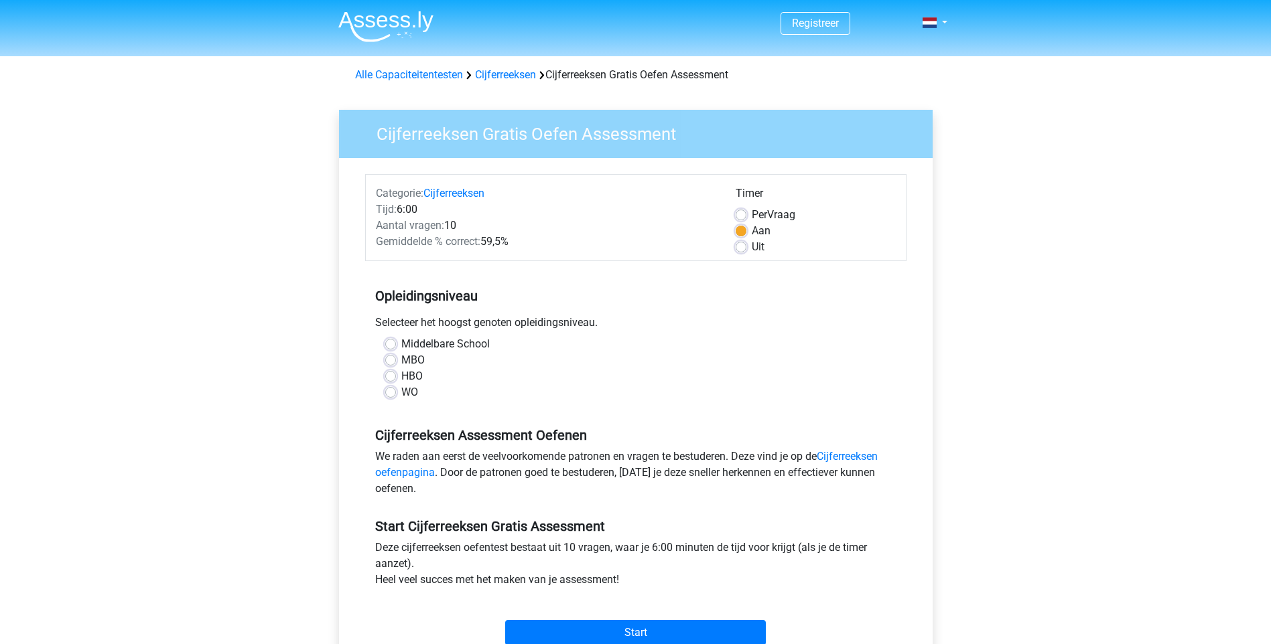
scroll to position [201, 0]
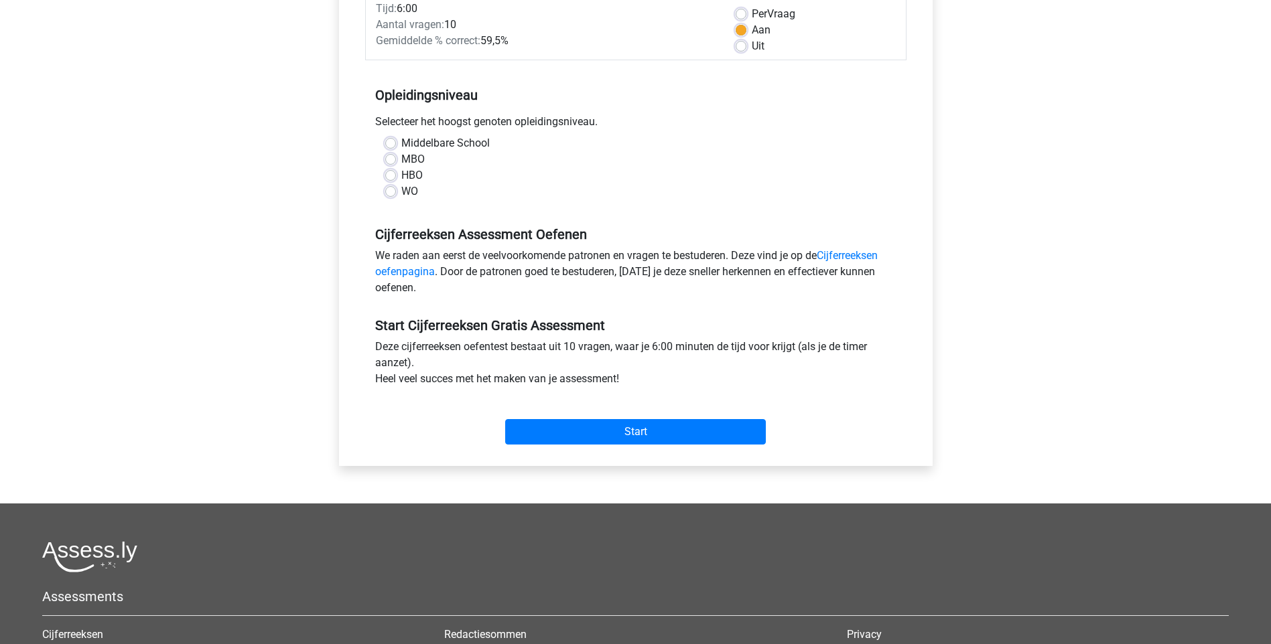
click at [412, 149] on label "Middelbare School" at bounding box center [445, 143] width 88 height 16
click at [396, 149] on input "Middelbare School" at bounding box center [390, 141] width 11 height 13
radio input "true"
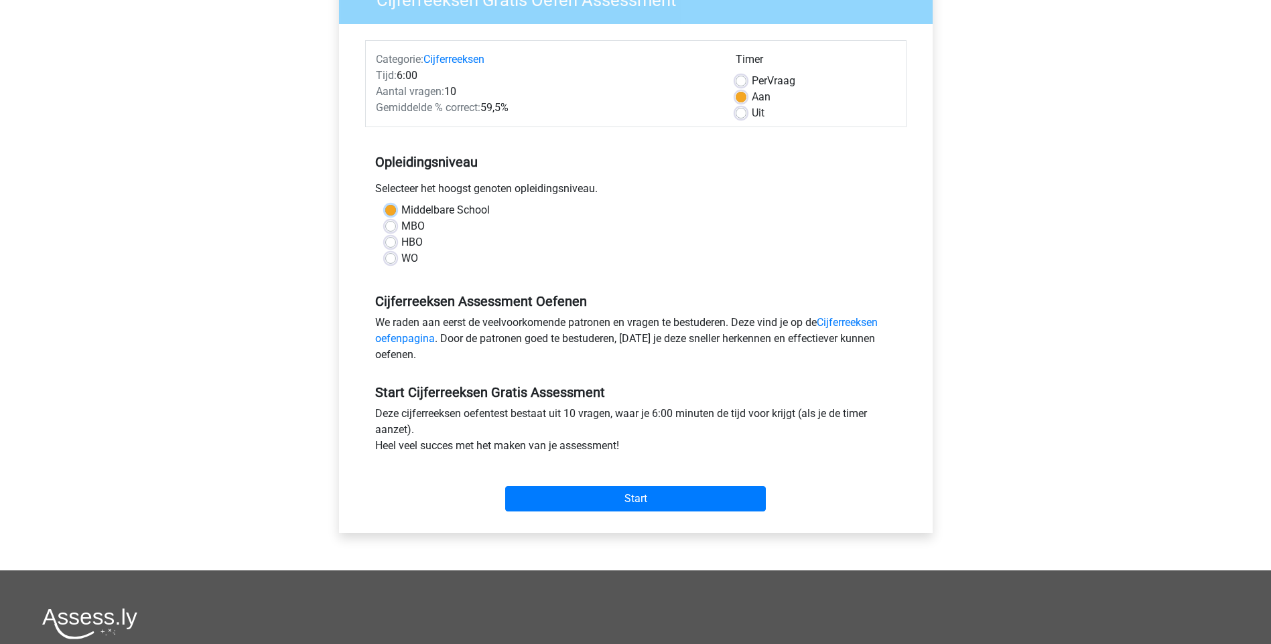
scroll to position [67, 0]
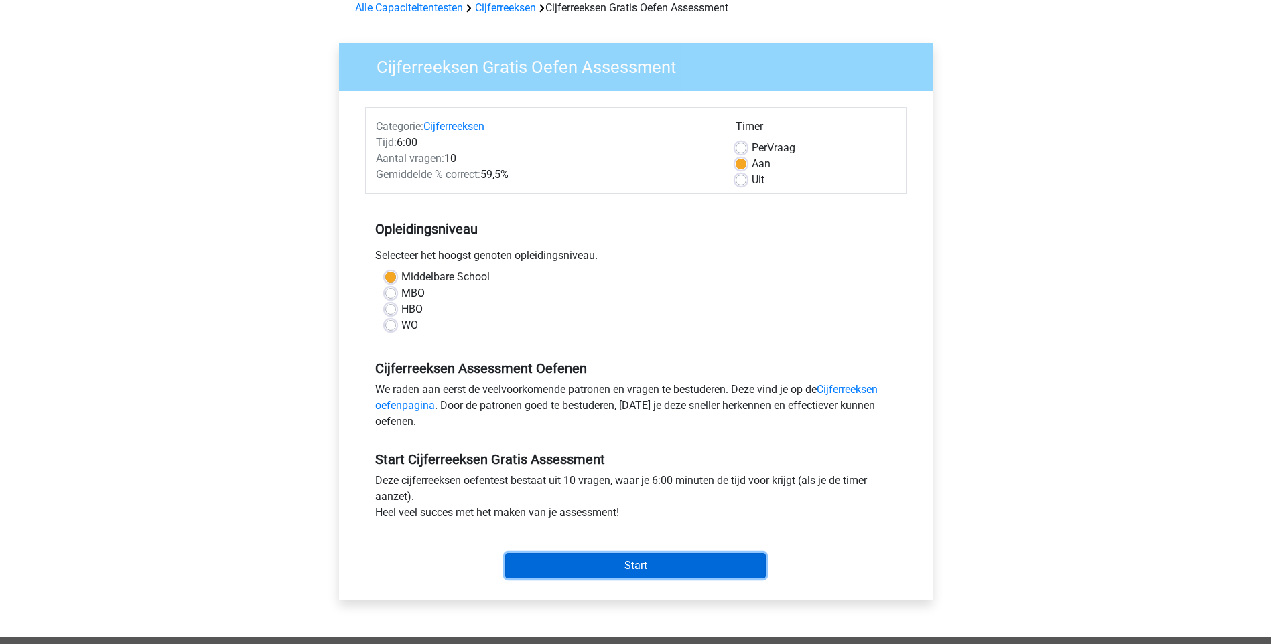
click at [634, 555] on input "Start" at bounding box center [635, 565] width 261 height 25
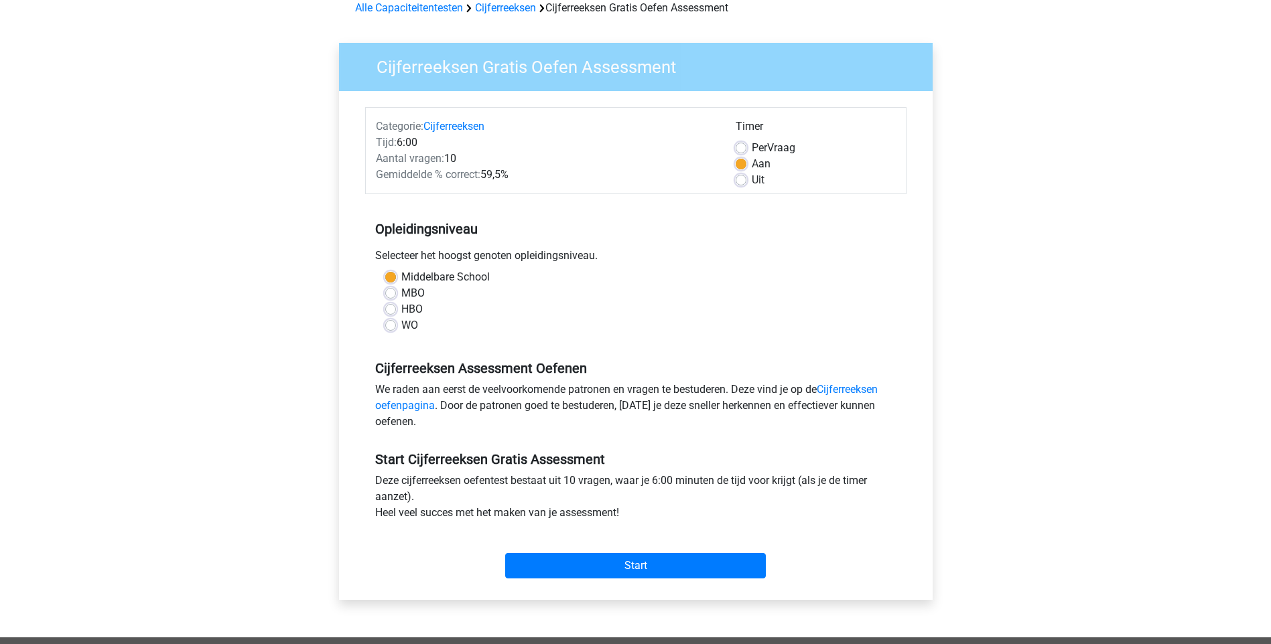
click at [415, 291] on label "MBO" at bounding box center [412, 293] width 23 height 16
click at [396, 291] on input "MBO" at bounding box center [390, 291] width 11 height 13
radio input "true"
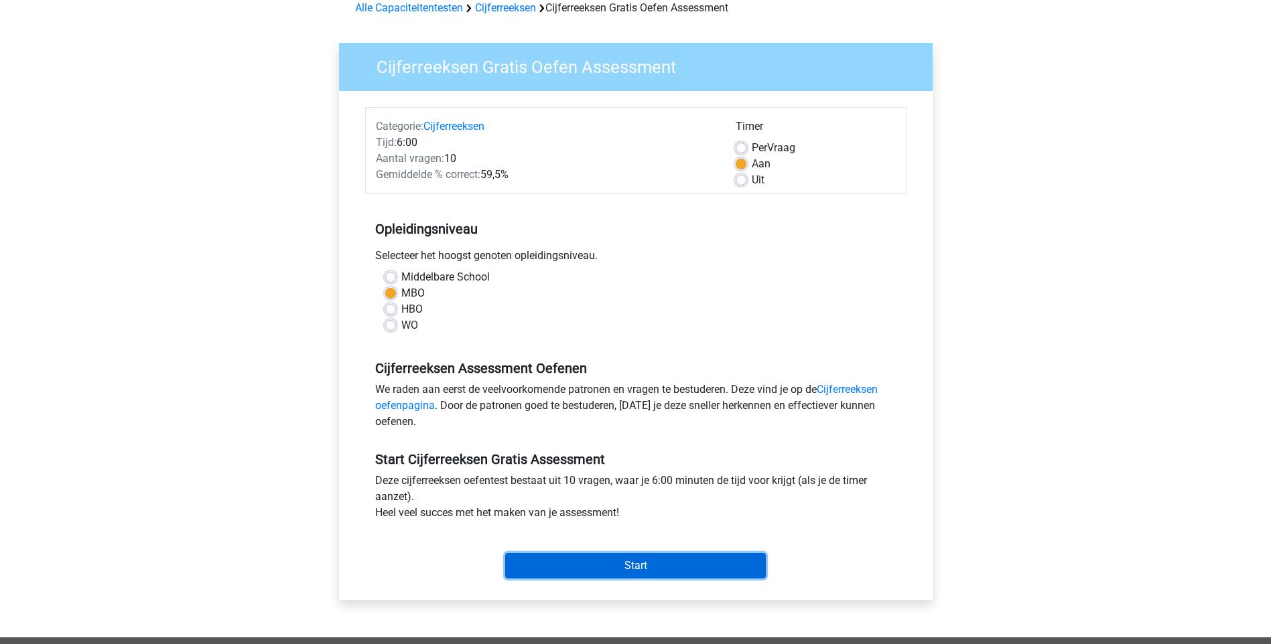
click at [687, 561] on input "Start" at bounding box center [635, 565] width 261 height 25
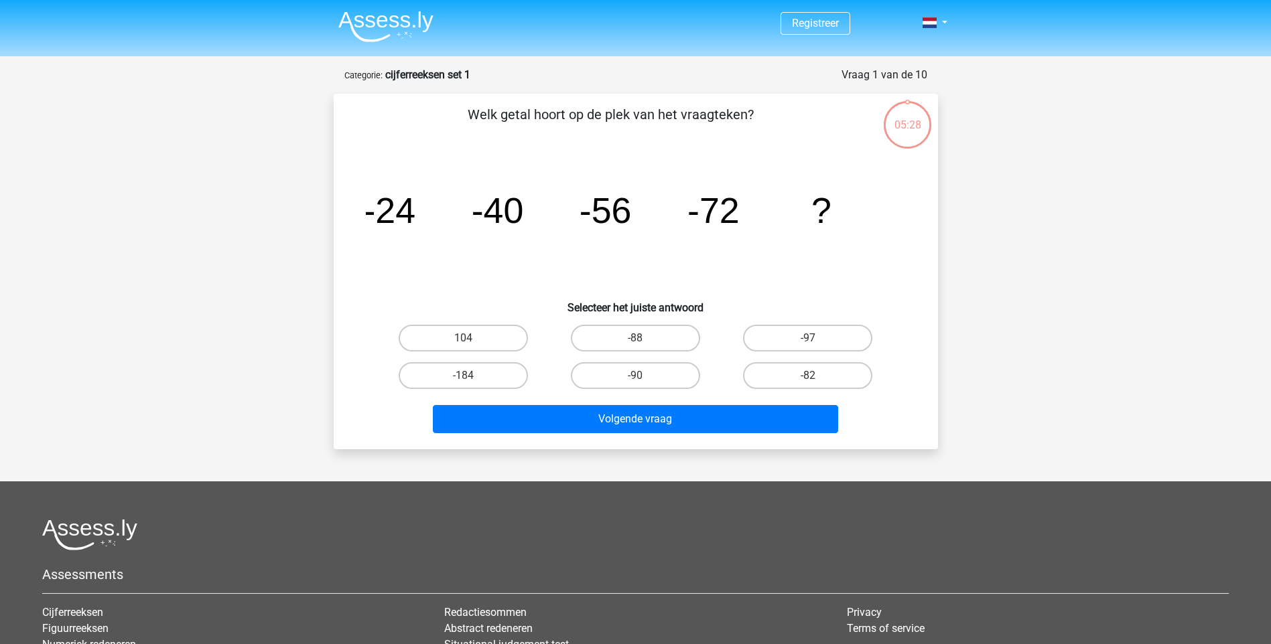
click at [624, 354] on div "-88" at bounding box center [635, 339] width 172 height 38
click at [640, 342] on input "-88" at bounding box center [639, 342] width 9 height 9
radio input "true"
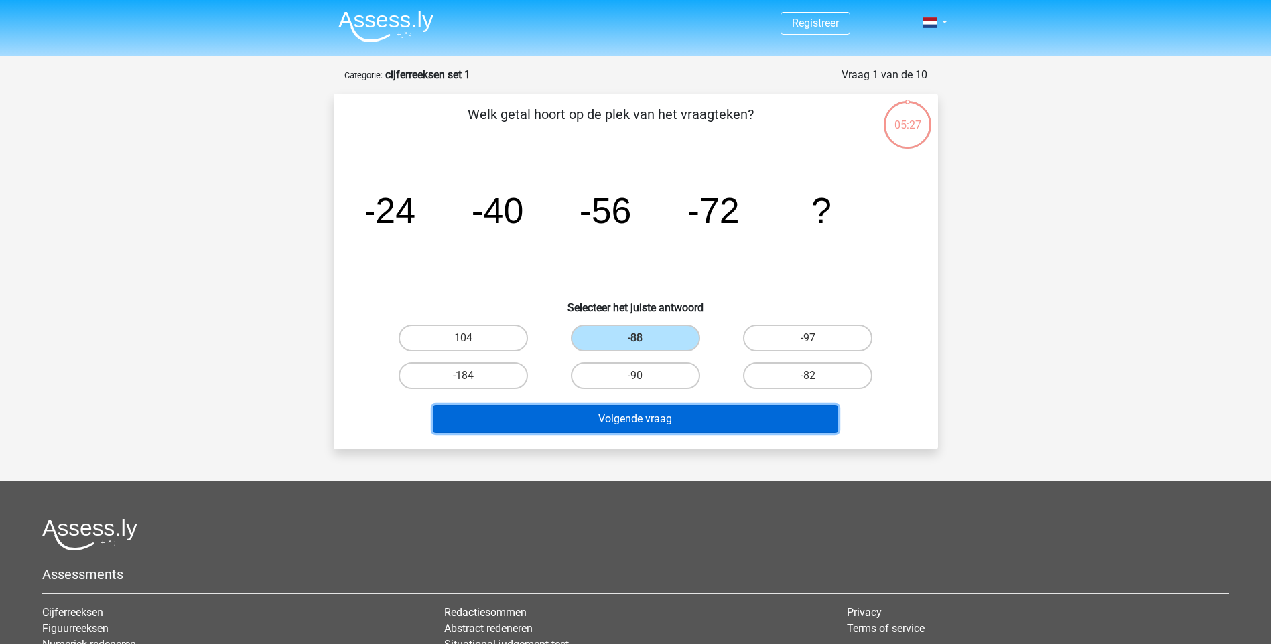
click at [638, 419] on button "Volgende vraag" at bounding box center [635, 419] width 405 height 28
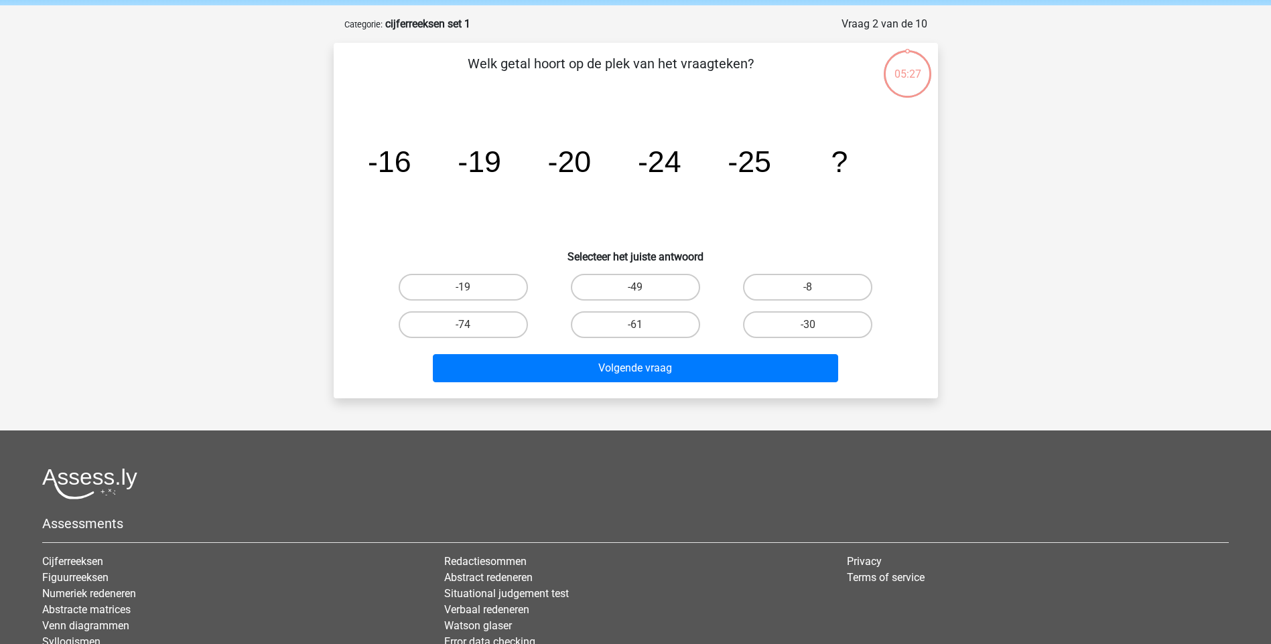
scroll to position [67, 0]
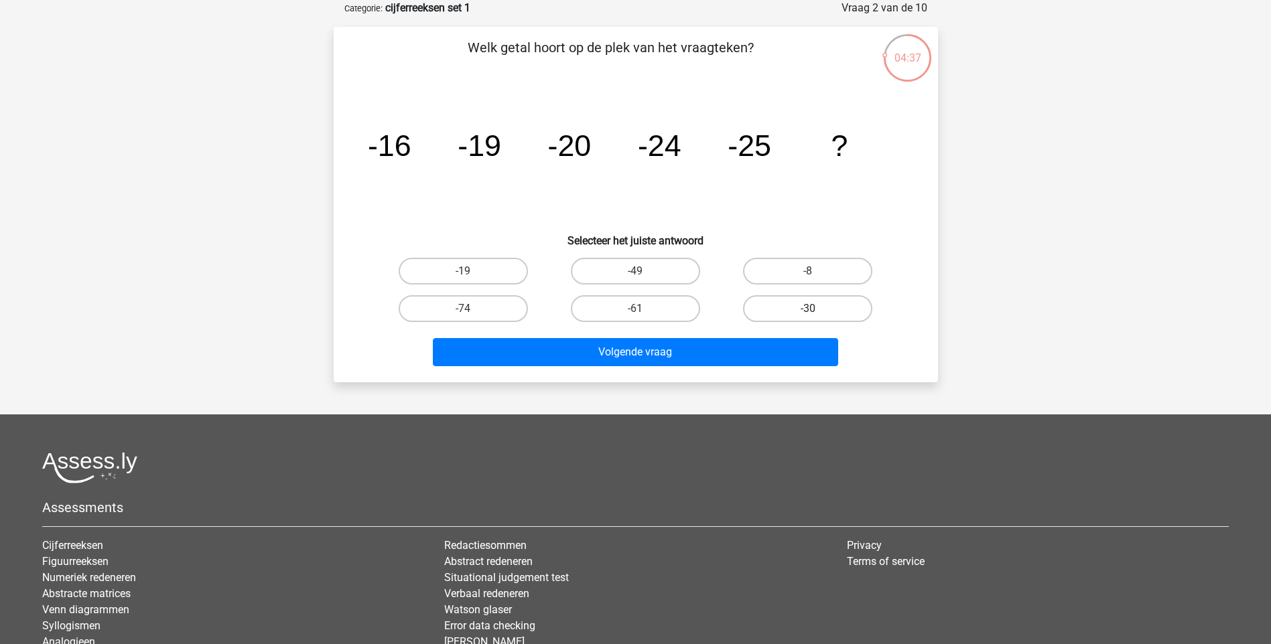
click at [811, 305] on label "-30" at bounding box center [807, 308] width 129 height 27
click at [811, 309] on input "-30" at bounding box center [812, 313] width 9 height 9
radio input "true"
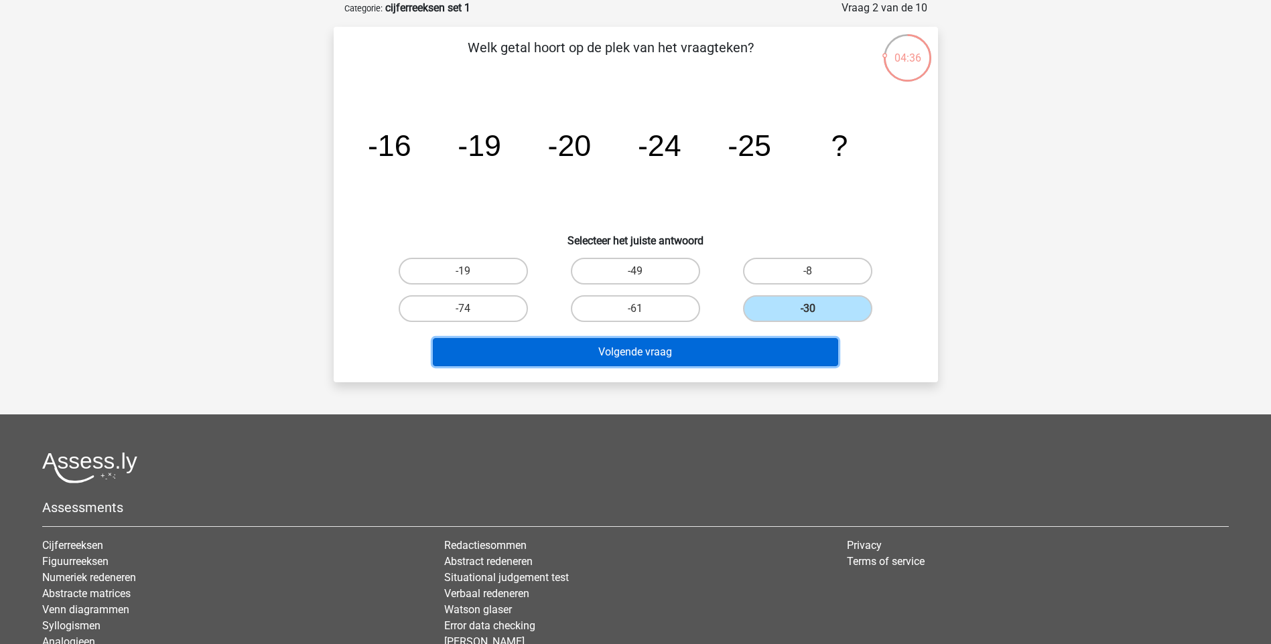
click at [616, 338] on button "Volgende vraag" at bounding box center [635, 352] width 405 height 28
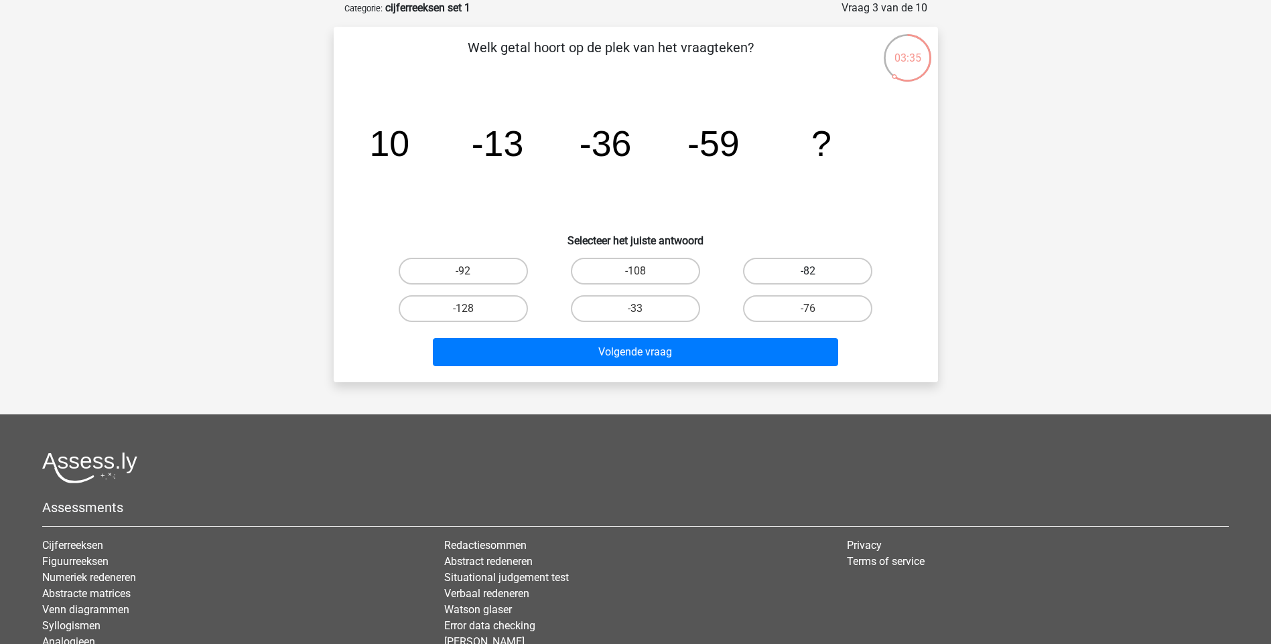
click at [825, 264] on label "-82" at bounding box center [807, 271] width 129 height 27
click at [817, 271] on input "-82" at bounding box center [812, 275] width 9 height 9
radio input "true"
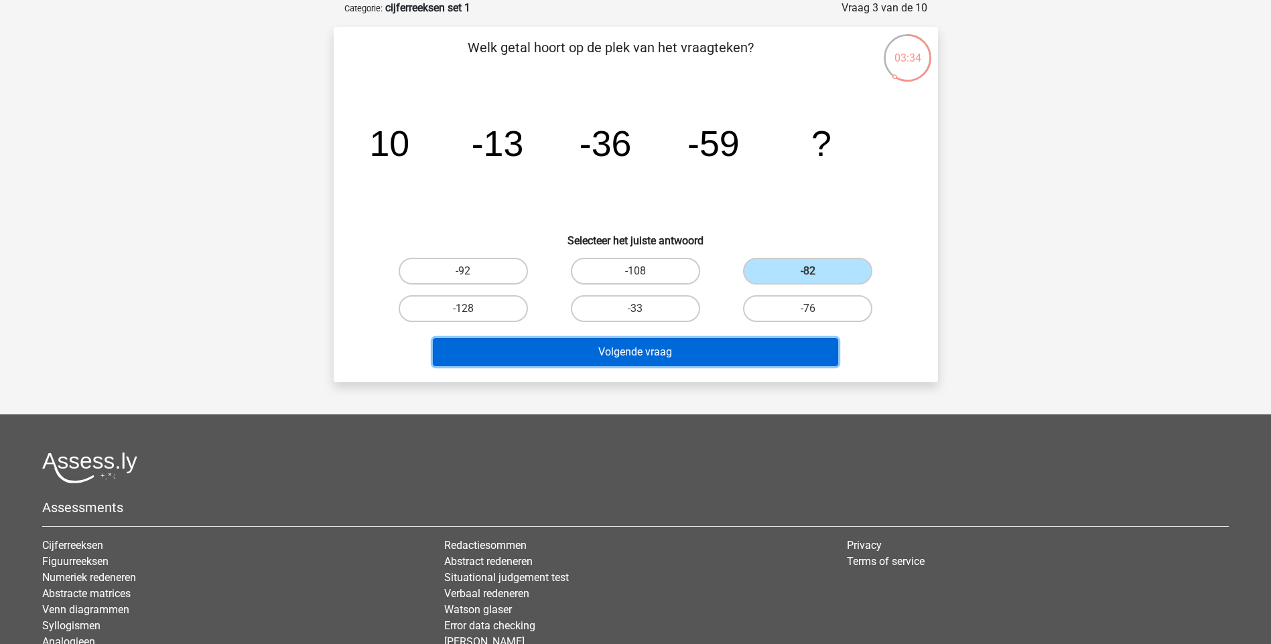
click at [622, 362] on button "Volgende vraag" at bounding box center [635, 352] width 405 height 28
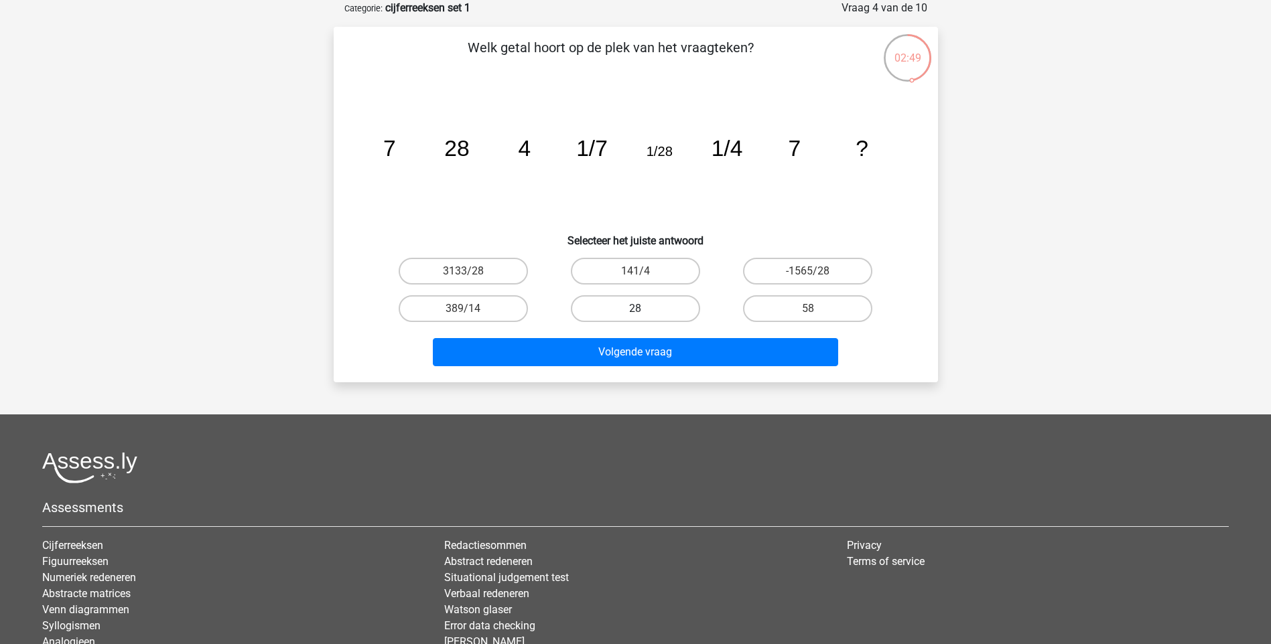
click at [638, 299] on label "28" at bounding box center [635, 308] width 129 height 27
click at [638, 309] on input "28" at bounding box center [639, 313] width 9 height 9
radio input "true"
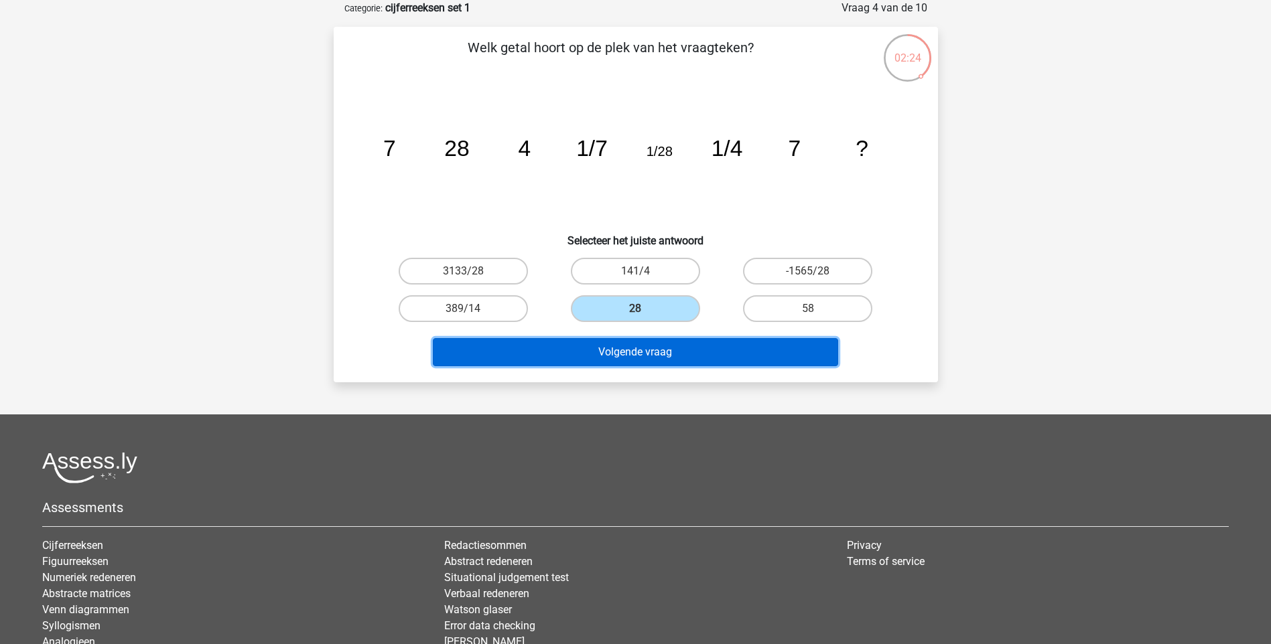
click at [623, 352] on button "Volgende vraag" at bounding box center [635, 352] width 405 height 28
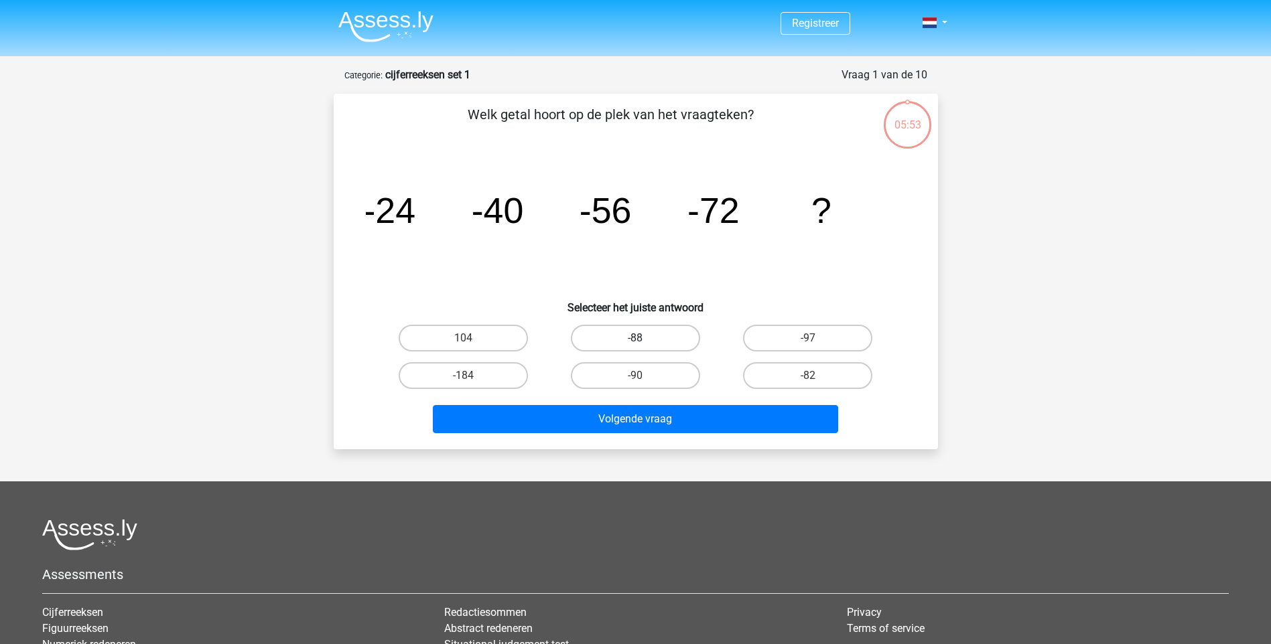
click at [648, 340] on label "-88" at bounding box center [635, 338] width 129 height 27
click at [644, 340] on input "-88" at bounding box center [639, 342] width 9 height 9
radio input "true"
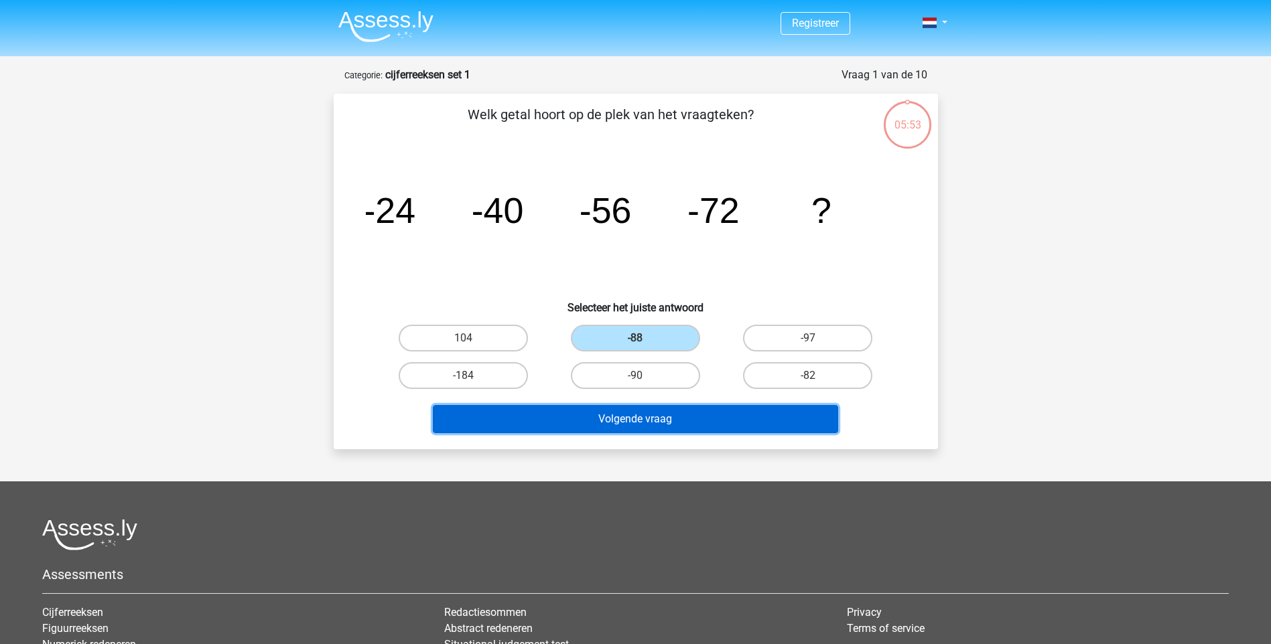
click at [669, 414] on button "Volgende vraag" at bounding box center [635, 419] width 405 height 28
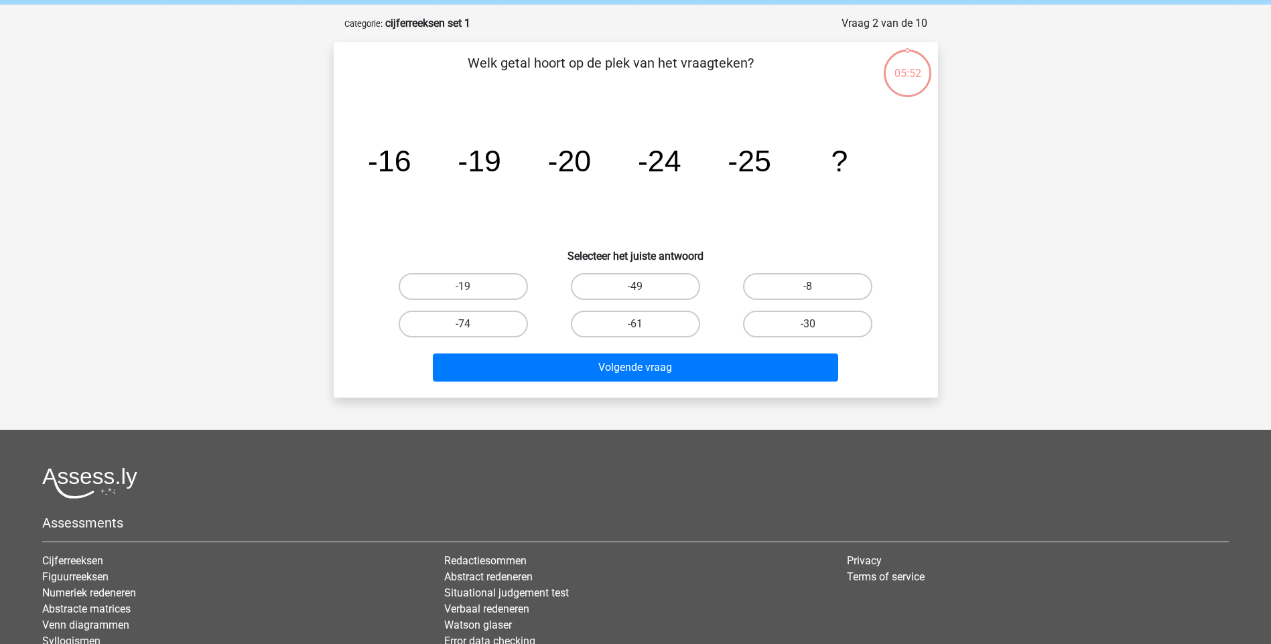
scroll to position [67, 0]
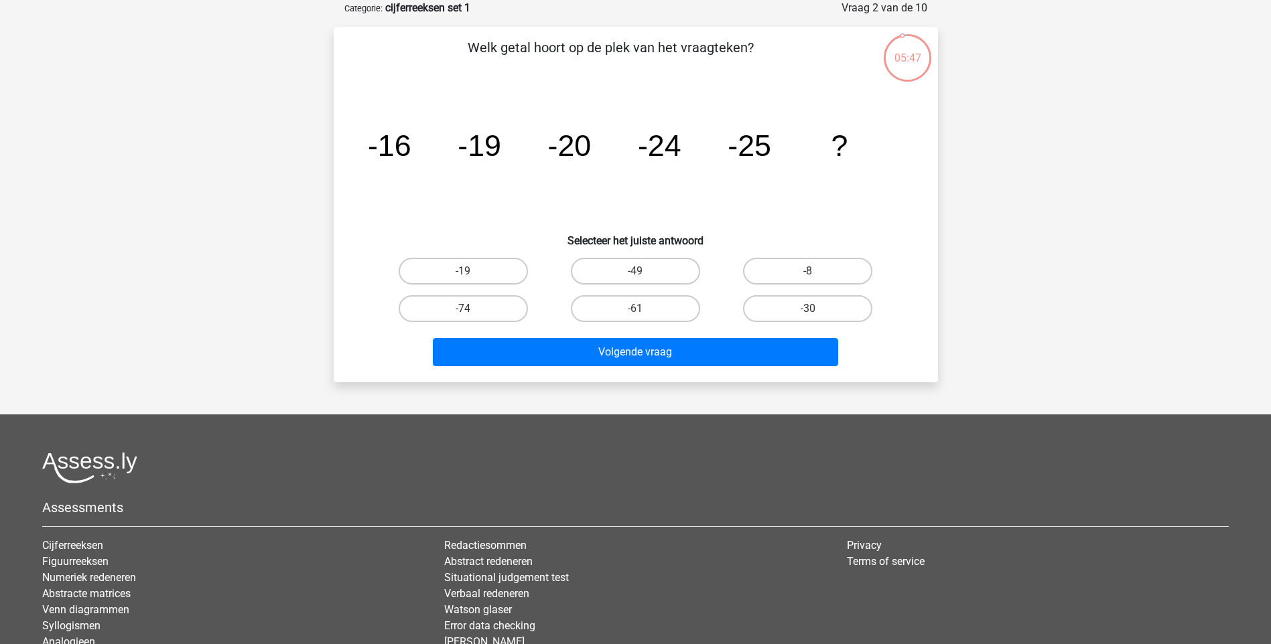
click at [809, 316] on input "-30" at bounding box center [812, 313] width 9 height 9
radio input "true"
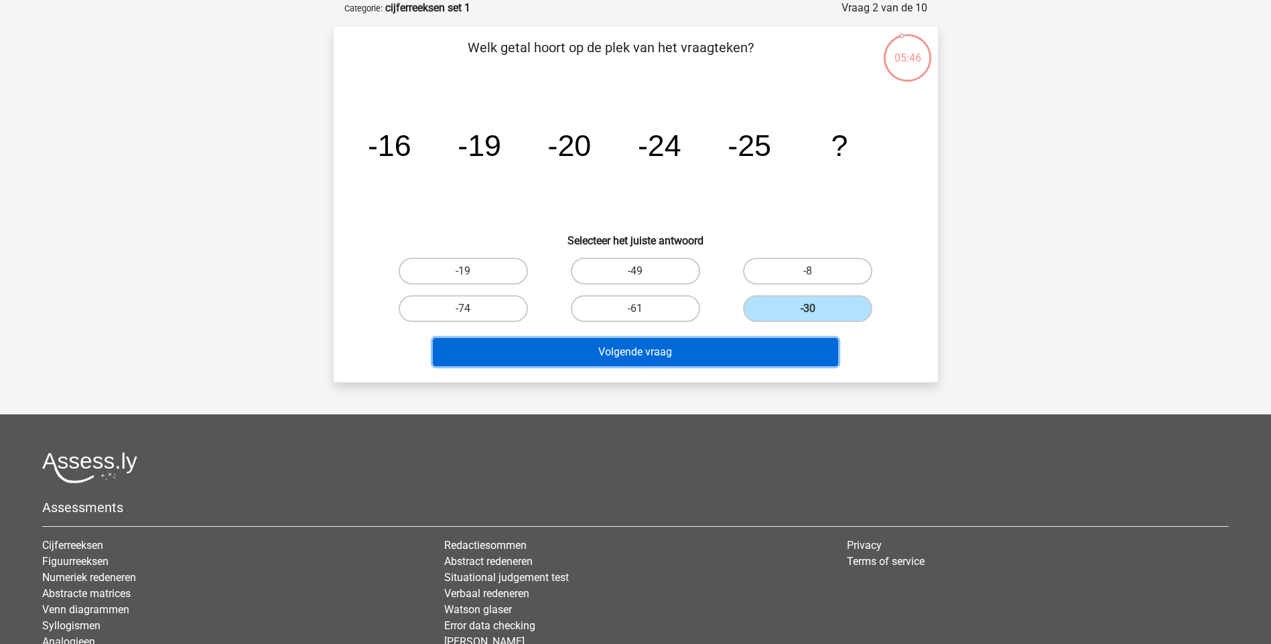
click at [673, 362] on button "Volgende vraag" at bounding box center [635, 352] width 405 height 28
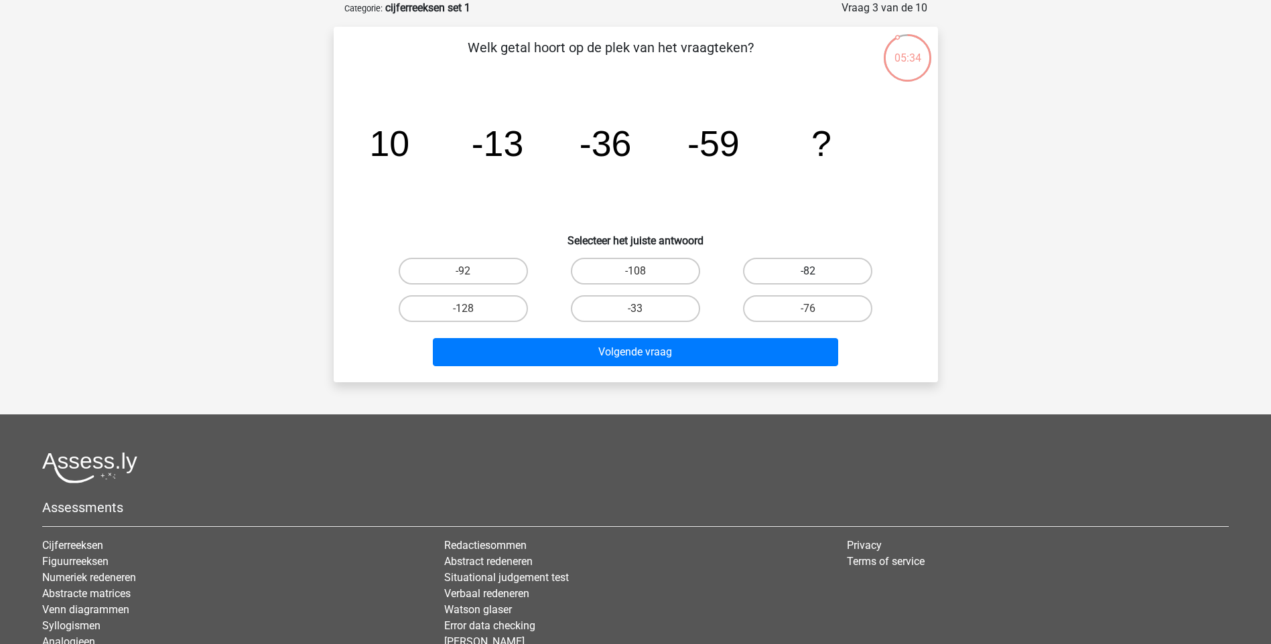
click at [800, 263] on label "-82" at bounding box center [807, 271] width 129 height 27
click at [808, 271] on input "-82" at bounding box center [812, 275] width 9 height 9
radio input "true"
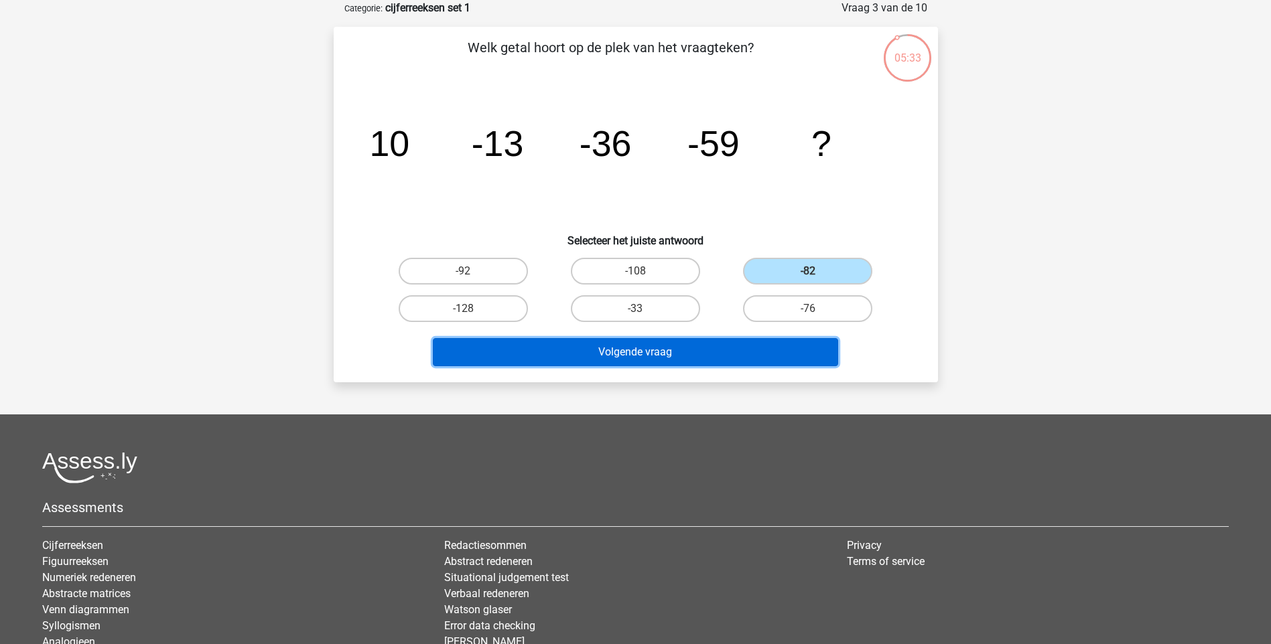
click at [655, 355] on button "Volgende vraag" at bounding box center [635, 352] width 405 height 28
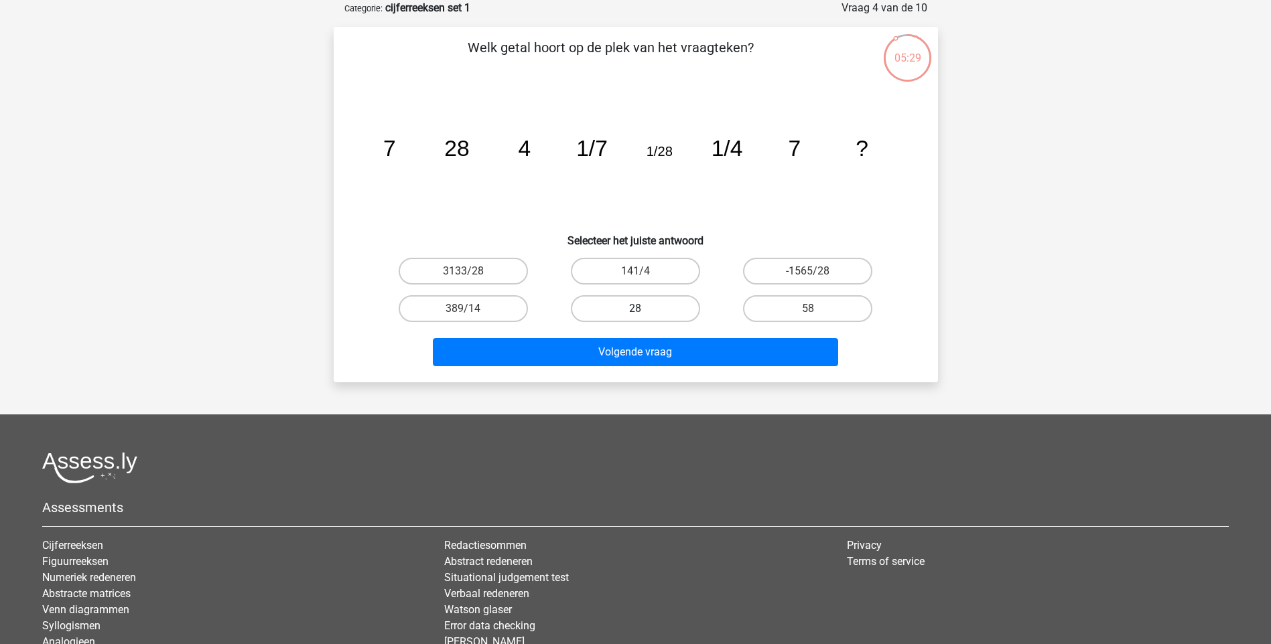
click at [650, 306] on label "28" at bounding box center [635, 308] width 129 height 27
click at [644, 309] on input "28" at bounding box center [639, 313] width 9 height 9
radio input "true"
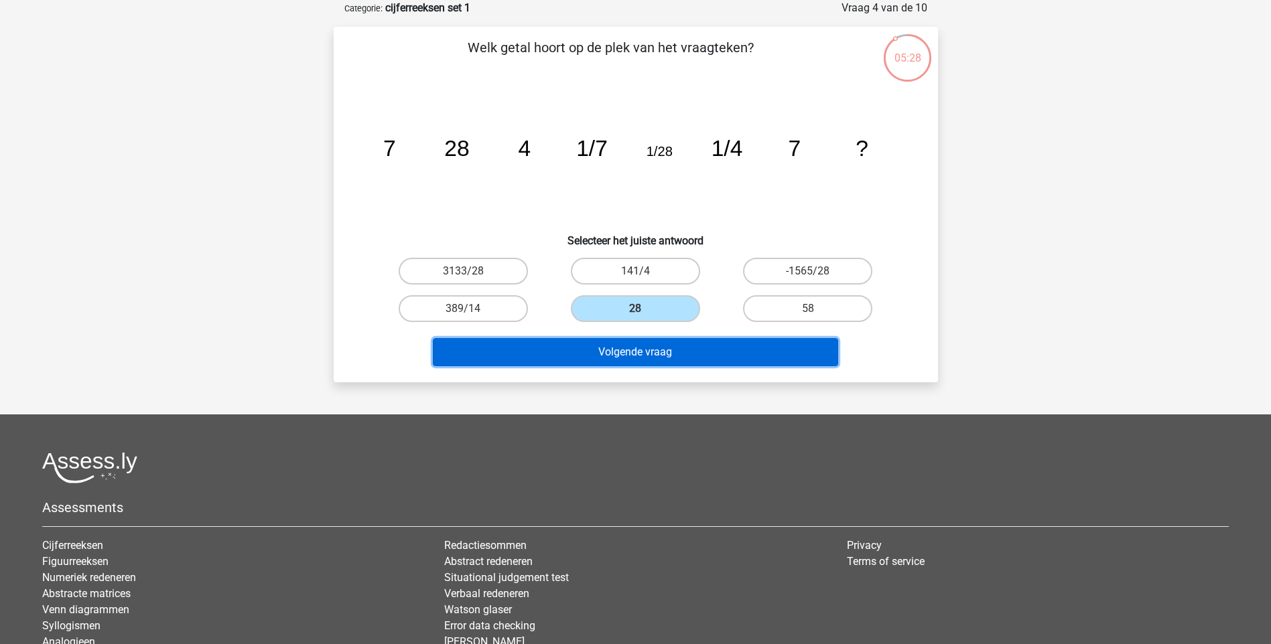
click at [636, 350] on button "Volgende vraag" at bounding box center [635, 352] width 405 height 28
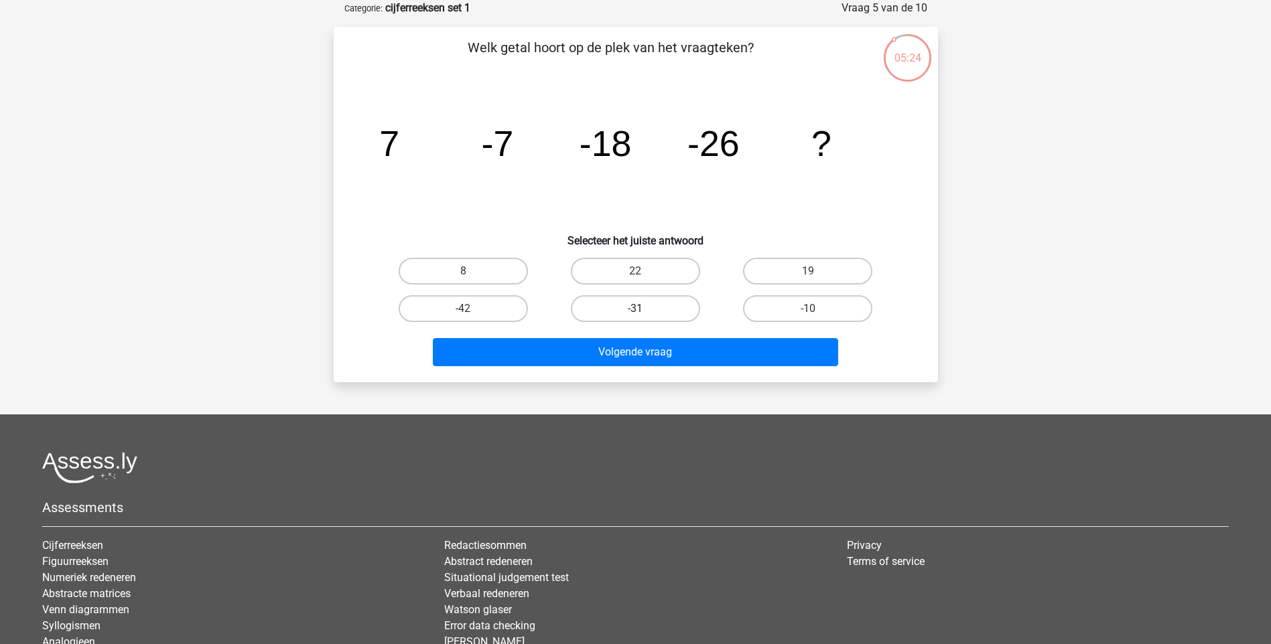
click at [616, 303] on label "-31" at bounding box center [635, 308] width 129 height 27
click at [635, 309] on input "-31" at bounding box center [639, 313] width 9 height 9
radio input "true"
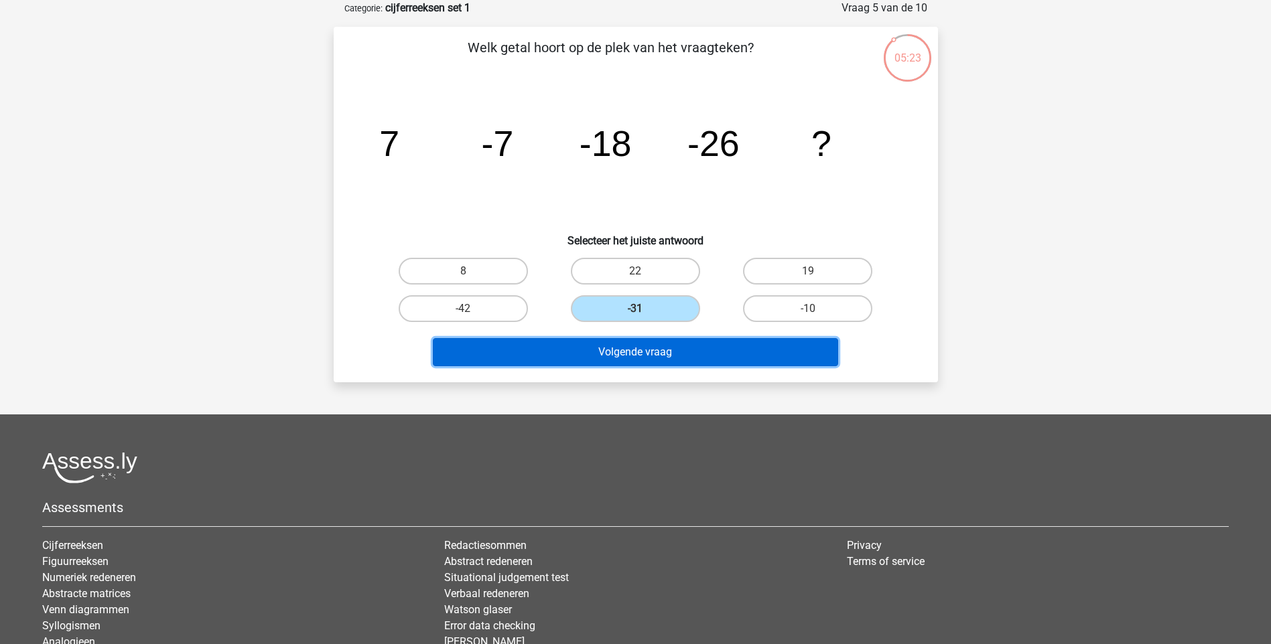
click at [680, 354] on button "Volgende vraag" at bounding box center [635, 352] width 405 height 28
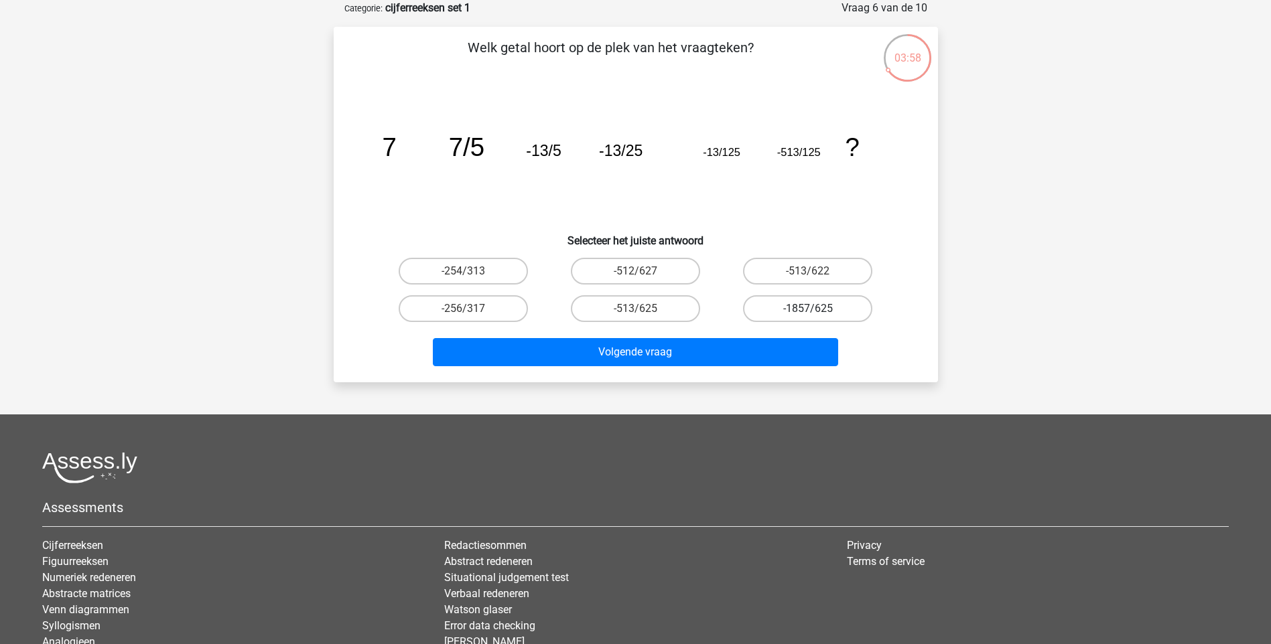
click at [817, 311] on label "-1857/625" at bounding box center [807, 308] width 129 height 27
click at [817, 311] on input "-1857/625" at bounding box center [812, 313] width 9 height 9
radio input "true"
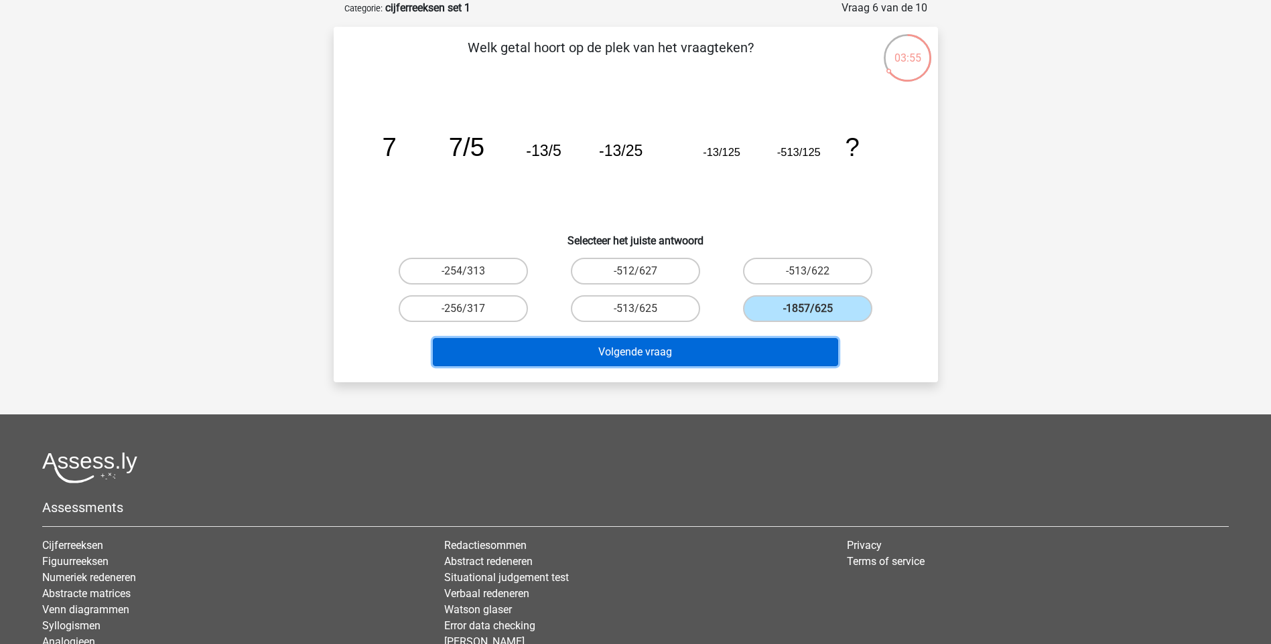
click at [605, 354] on button "Volgende vraag" at bounding box center [635, 352] width 405 height 28
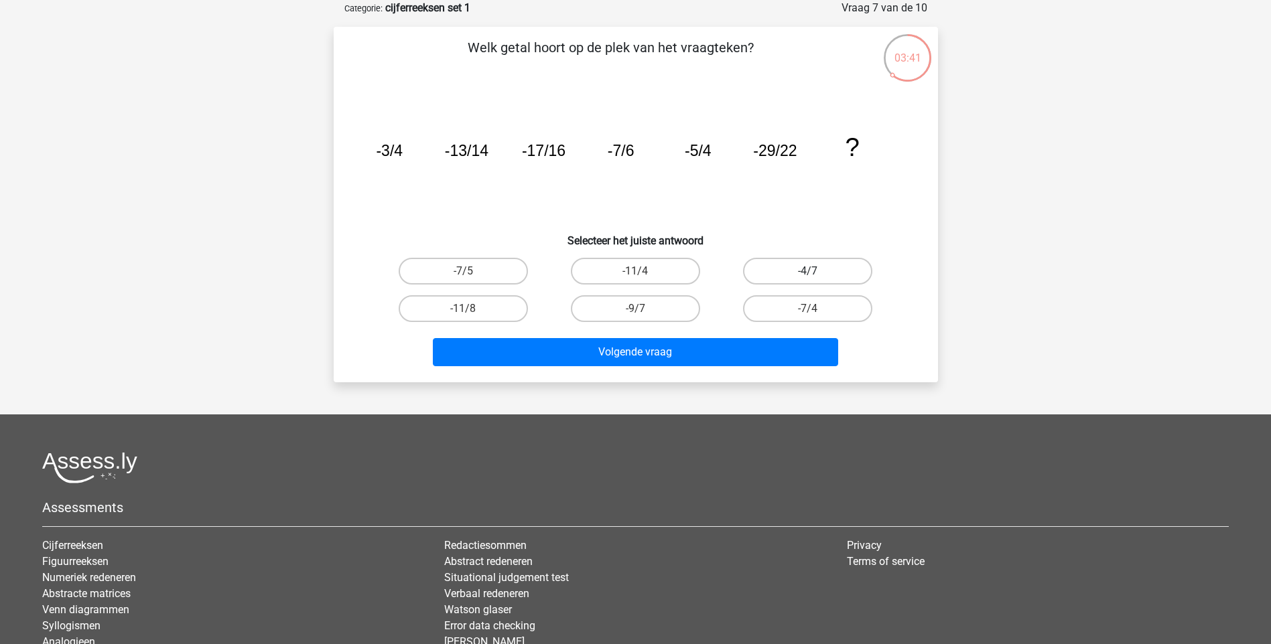
click at [824, 265] on label "-4/7" at bounding box center [807, 271] width 129 height 27
click at [817, 271] on input "-4/7" at bounding box center [812, 275] width 9 height 9
radio input "true"
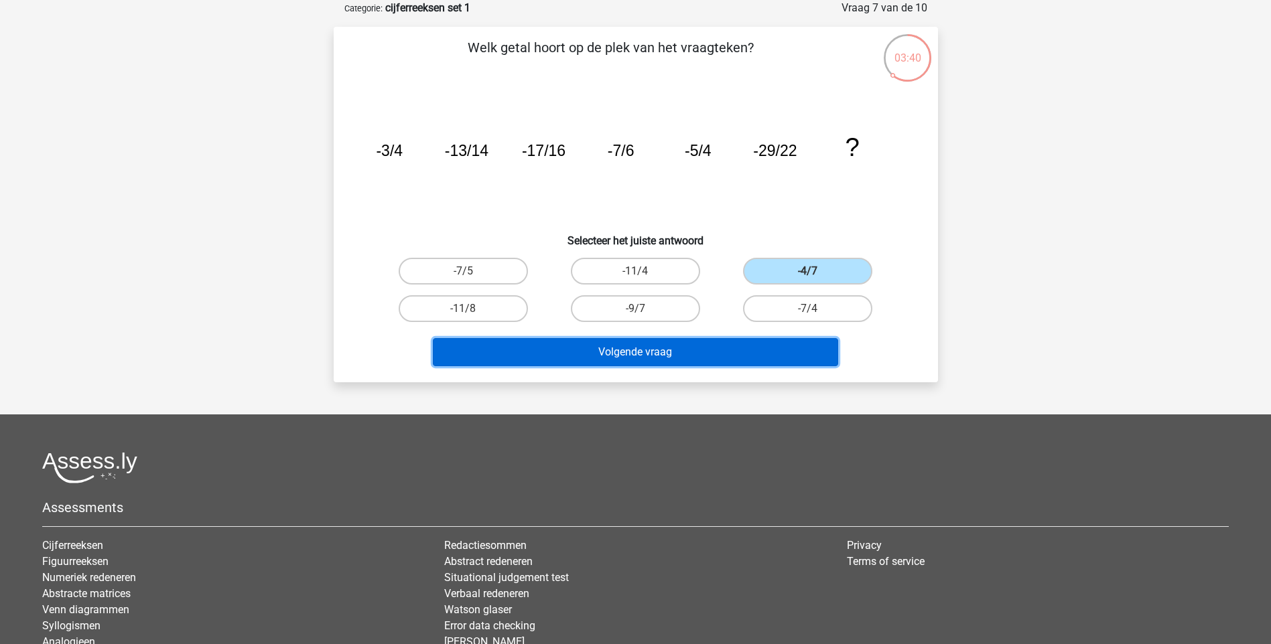
click at [628, 356] on button "Volgende vraag" at bounding box center [635, 352] width 405 height 28
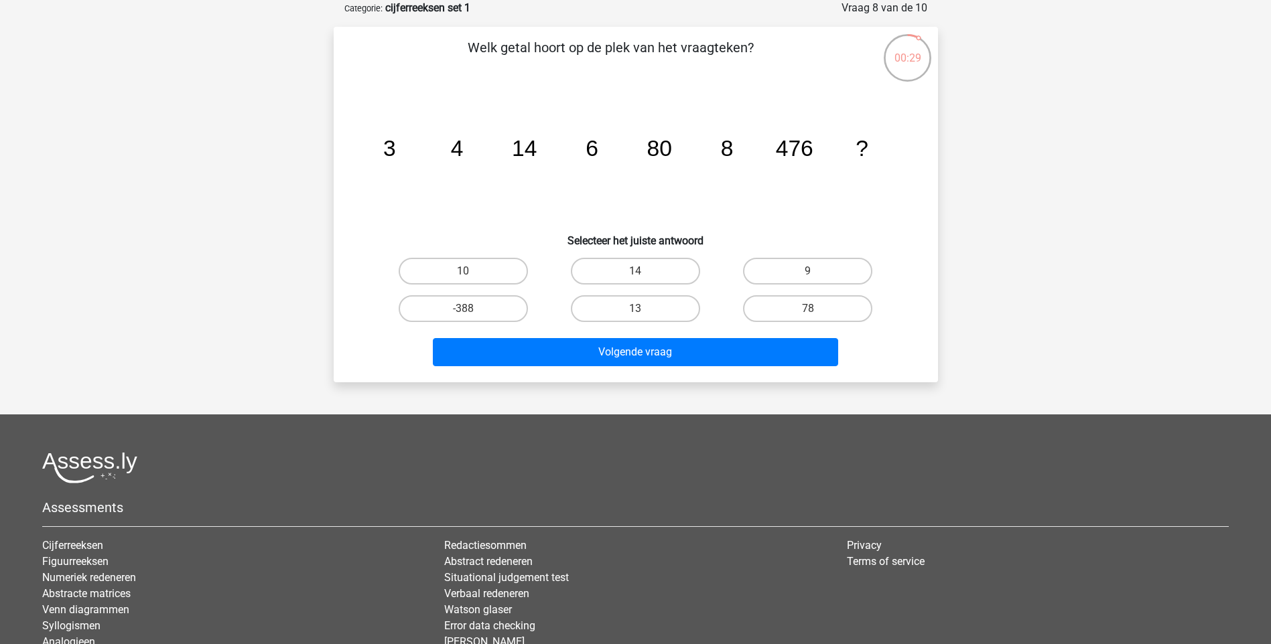
click at [923, 46] on div "00:29" at bounding box center [907, 49] width 50 height 33
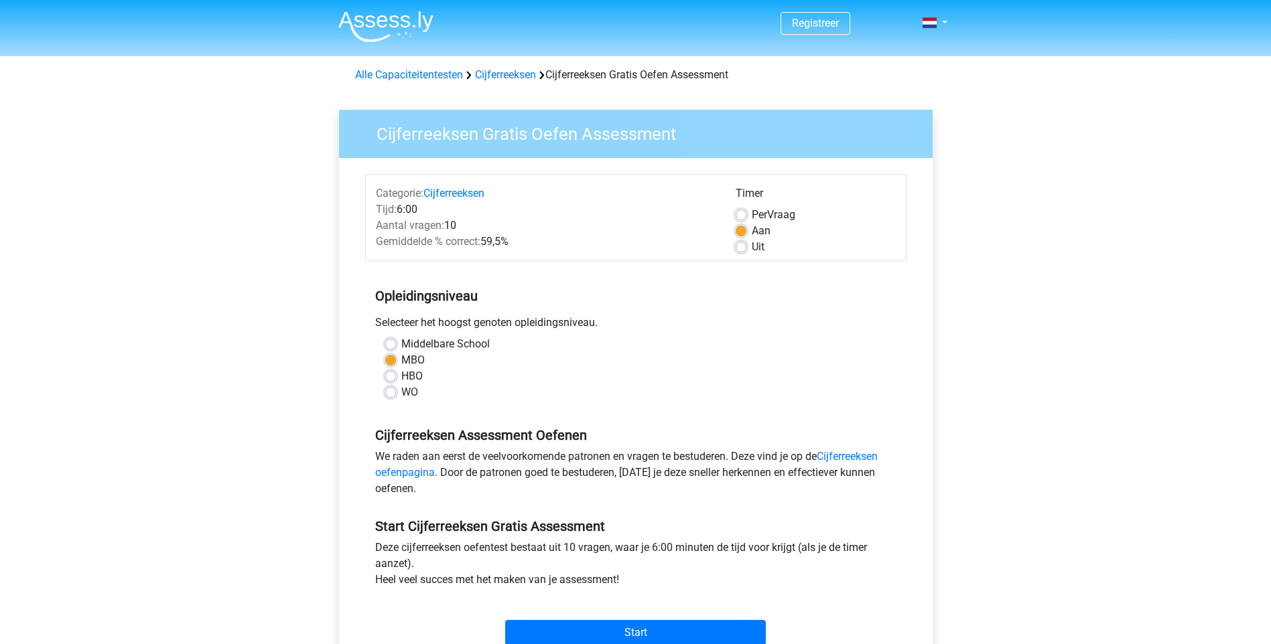
click at [752, 247] on label "Uit" at bounding box center [758, 247] width 13 height 16
click at [739, 247] on input "Uit" at bounding box center [741, 245] width 11 height 13
radio input "true"
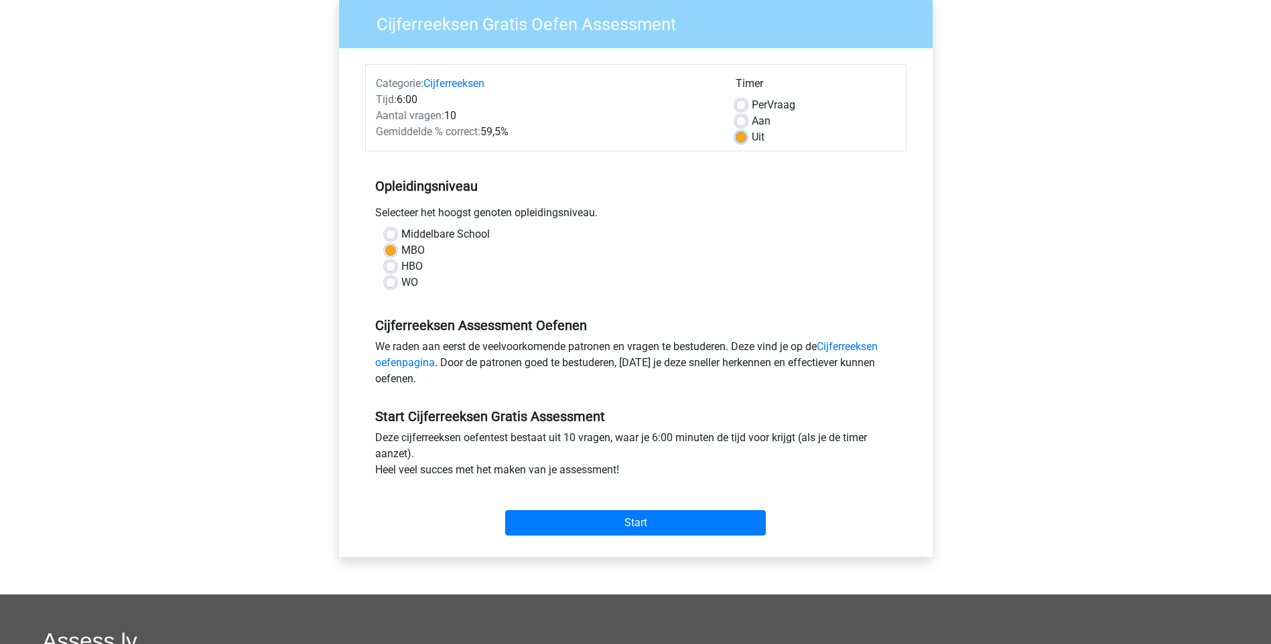
scroll to position [134, 0]
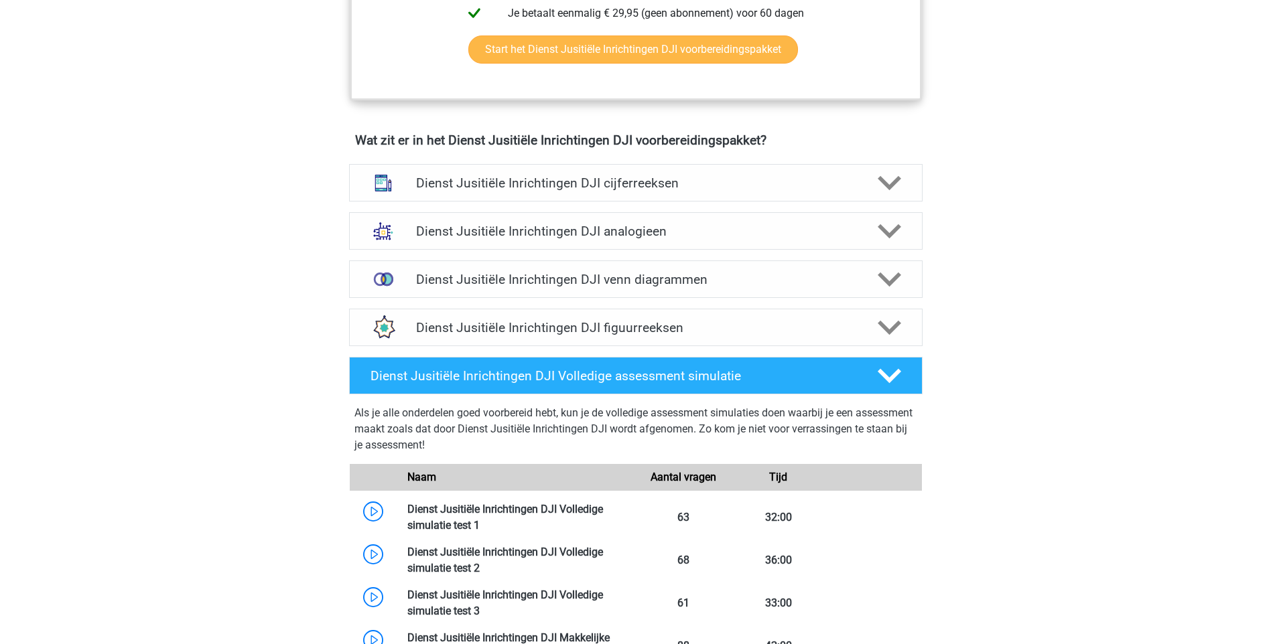
scroll to position [737, 0]
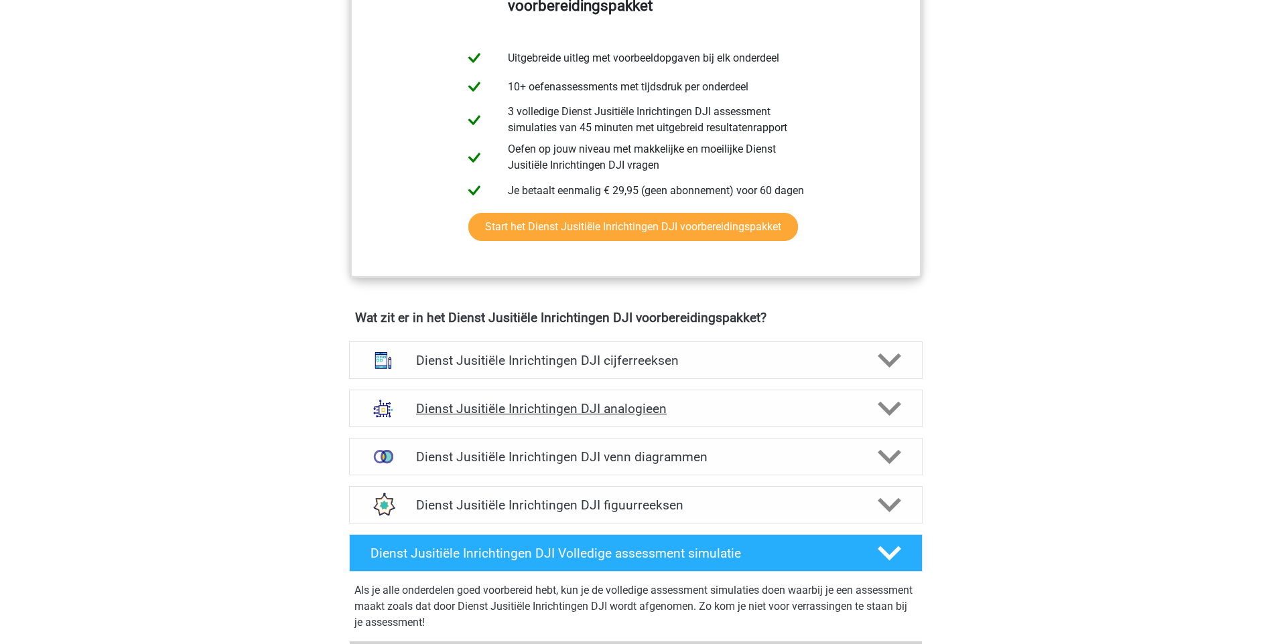
click at [604, 406] on h4 "Dienst Jusitiële Inrichtingen DJI analogieen" at bounding box center [635, 408] width 439 height 15
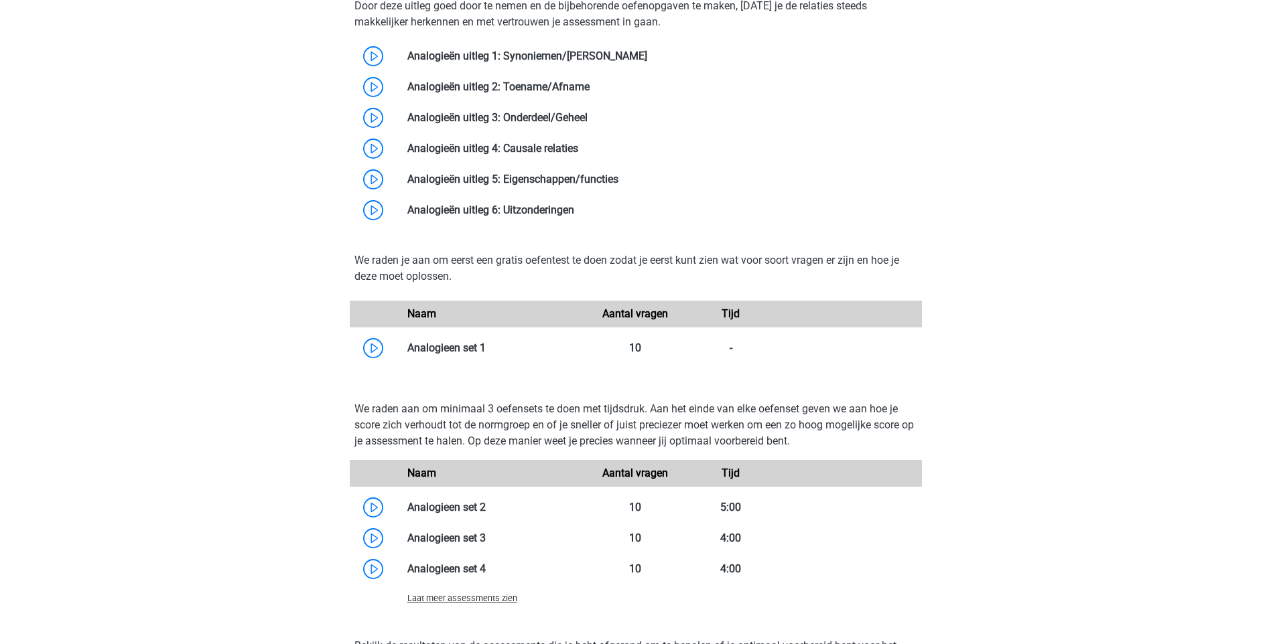
scroll to position [1340, 0]
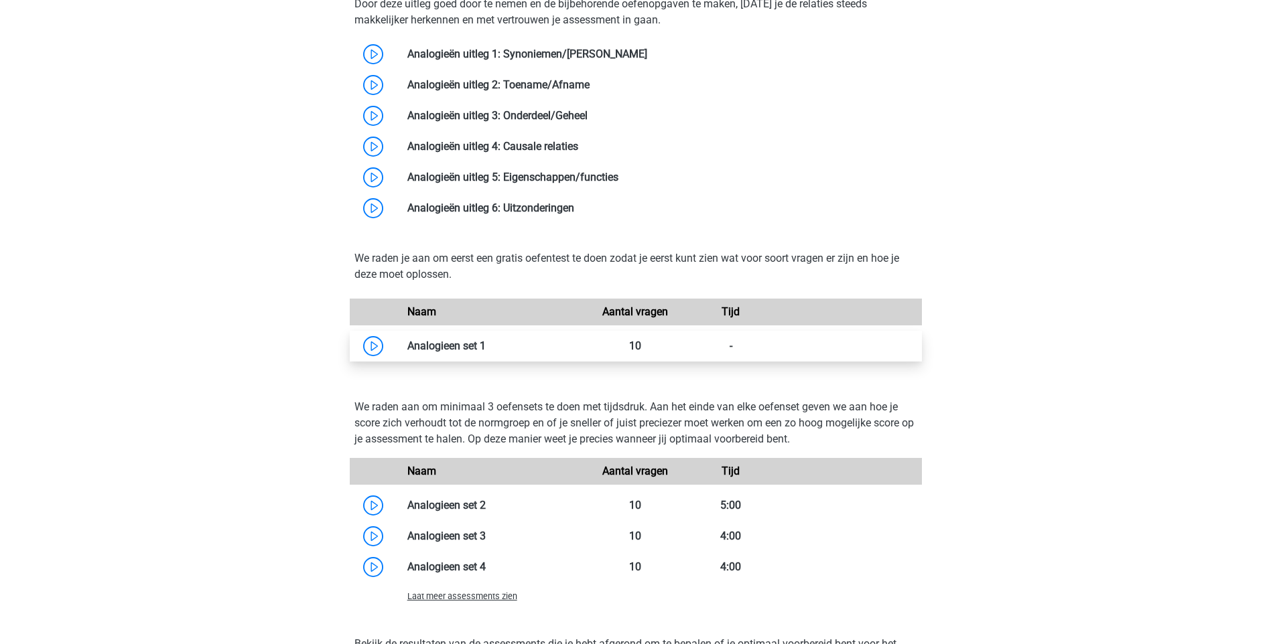
click at [486, 352] on link at bounding box center [486, 346] width 0 height 13
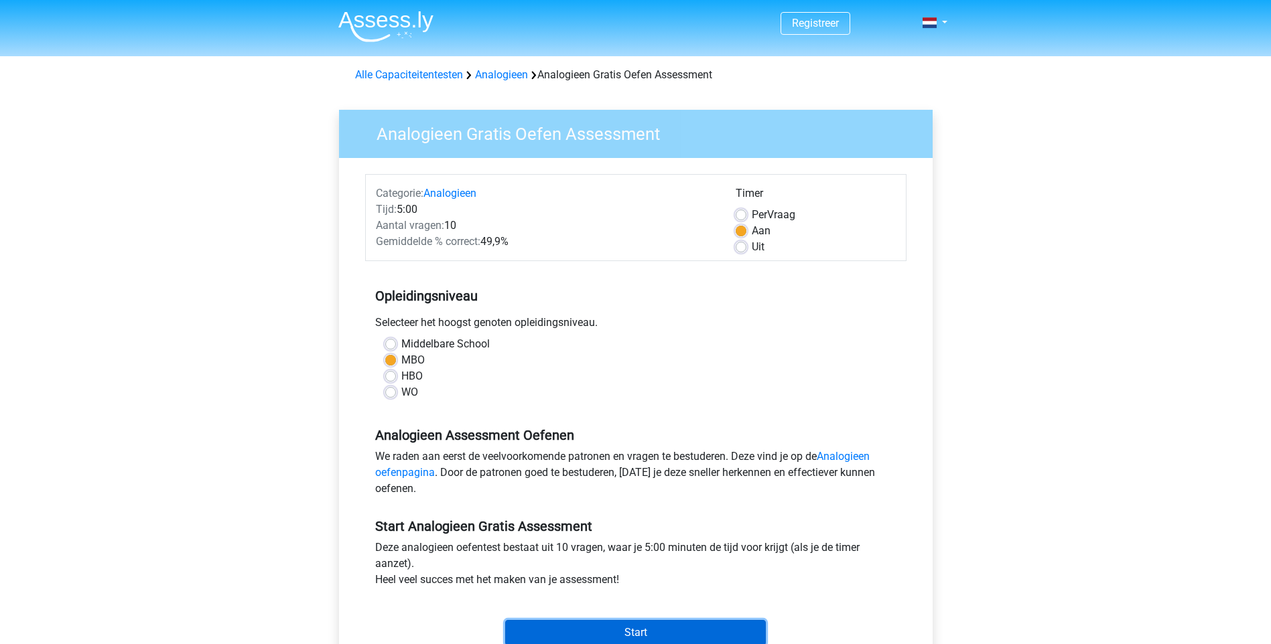
click at [627, 636] on input "Start" at bounding box center [635, 632] width 261 height 25
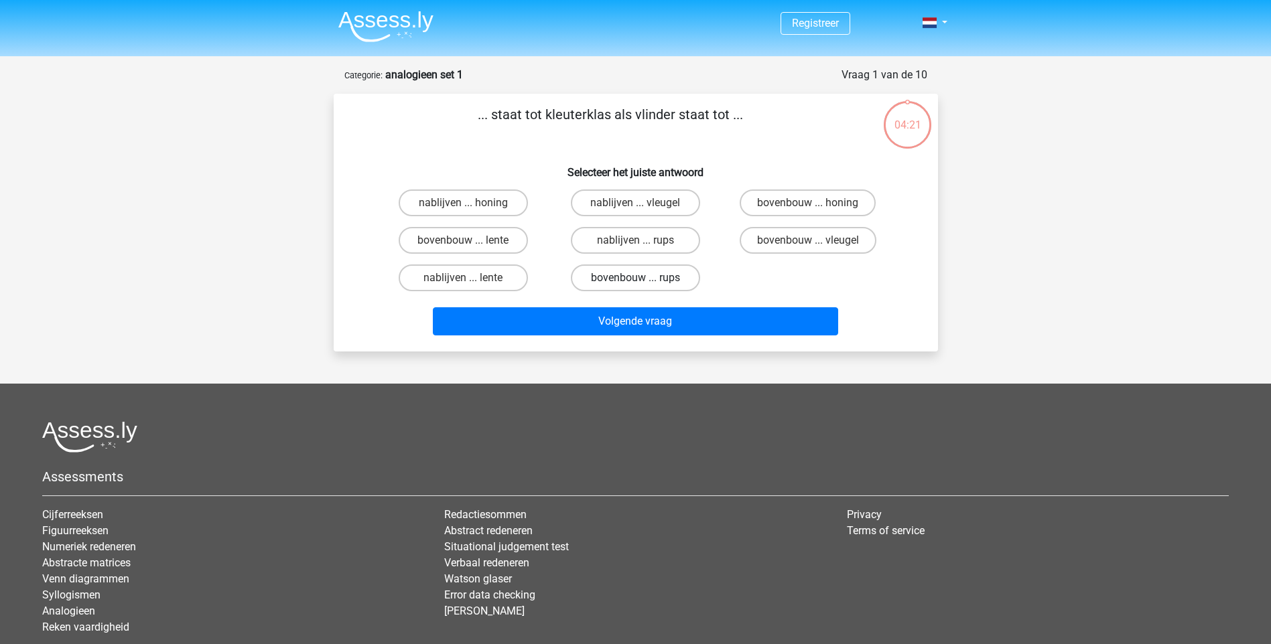
click at [622, 281] on label "bovenbouw ... rups" at bounding box center [635, 278] width 129 height 27
click at [635, 281] on input "bovenbouw ... rups" at bounding box center [639, 282] width 9 height 9
radio input "true"
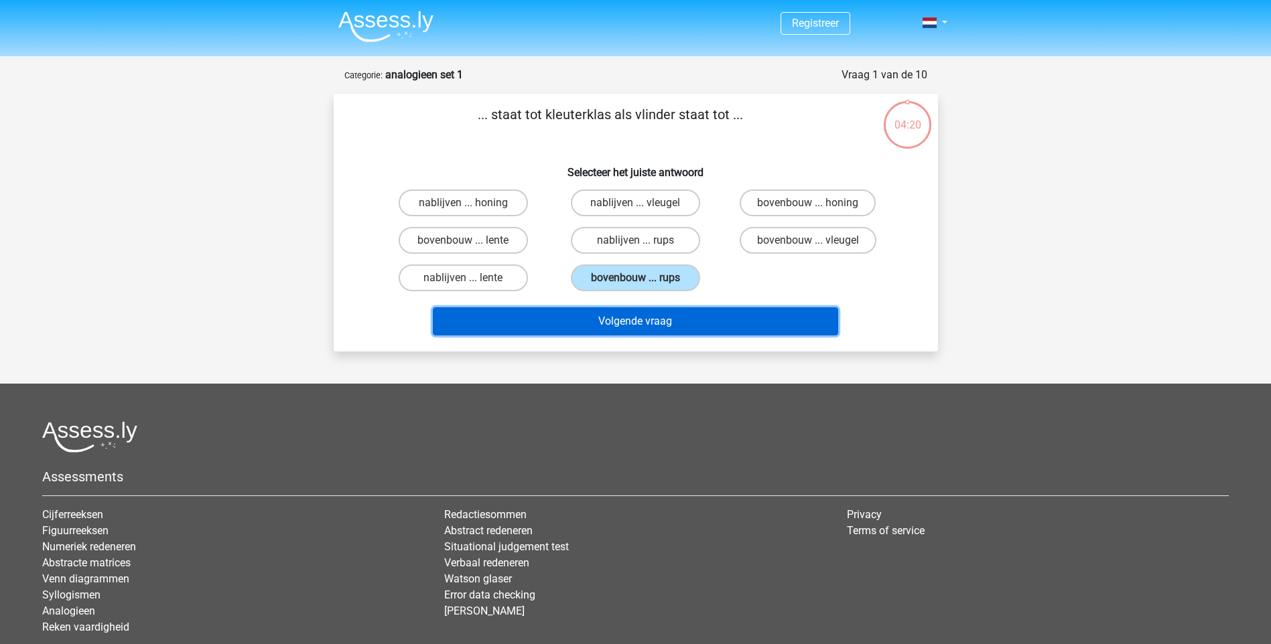
click at [624, 326] on button "Volgende vraag" at bounding box center [635, 321] width 405 height 28
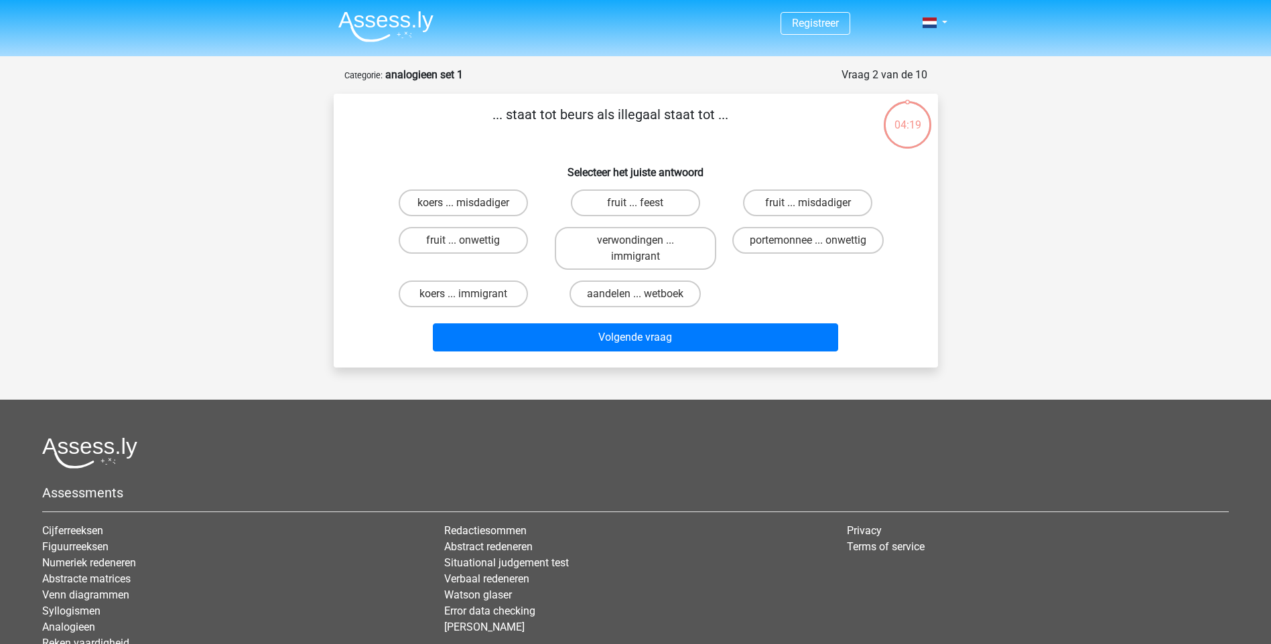
scroll to position [67, 0]
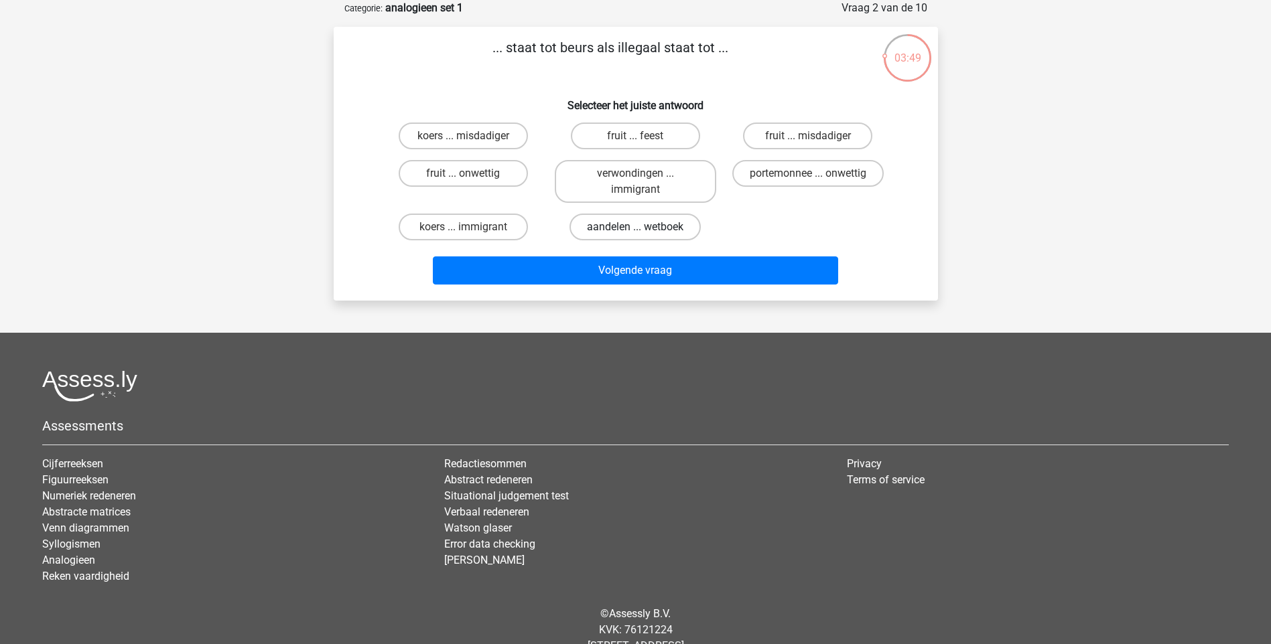
click at [634, 229] on label "aandelen ... wetboek" at bounding box center [634, 227] width 131 height 27
click at [635, 229] on input "aandelen ... wetboek" at bounding box center [639, 231] width 9 height 9
radio input "true"
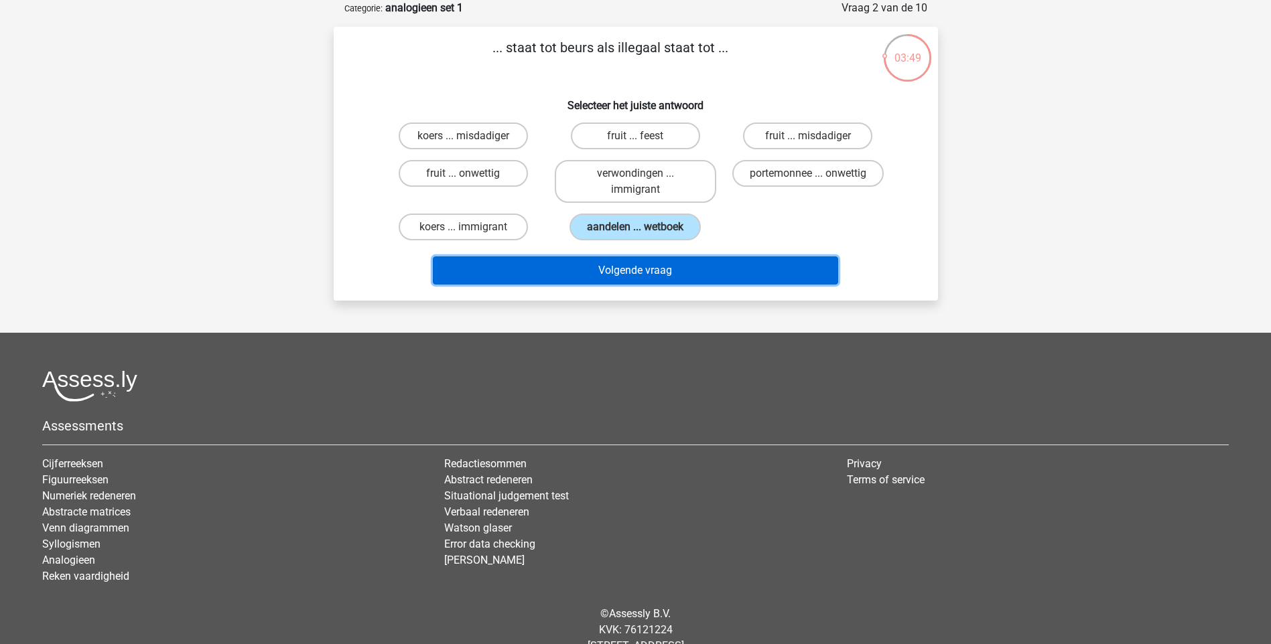
click at [631, 273] on button "Volgende vraag" at bounding box center [635, 271] width 405 height 28
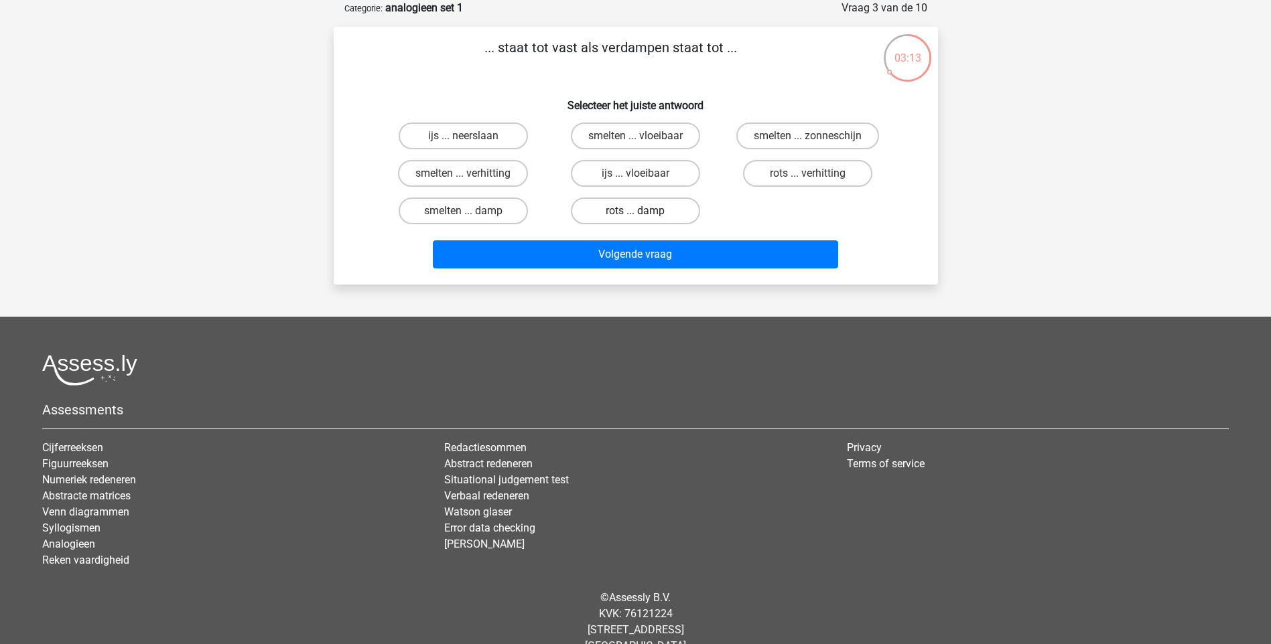
click at [628, 212] on label "rots ... damp" at bounding box center [635, 211] width 129 height 27
click at [635, 212] on input "rots ... damp" at bounding box center [639, 215] width 9 height 9
radio input "true"
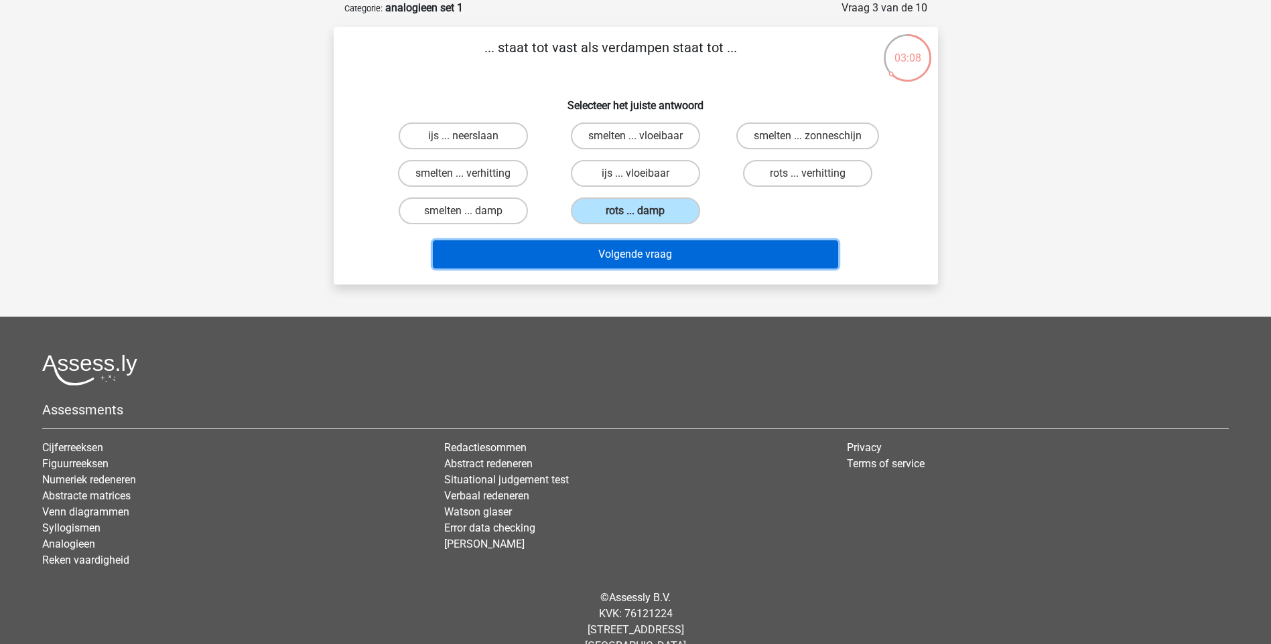
click at [611, 253] on button "Volgende vraag" at bounding box center [635, 254] width 405 height 28
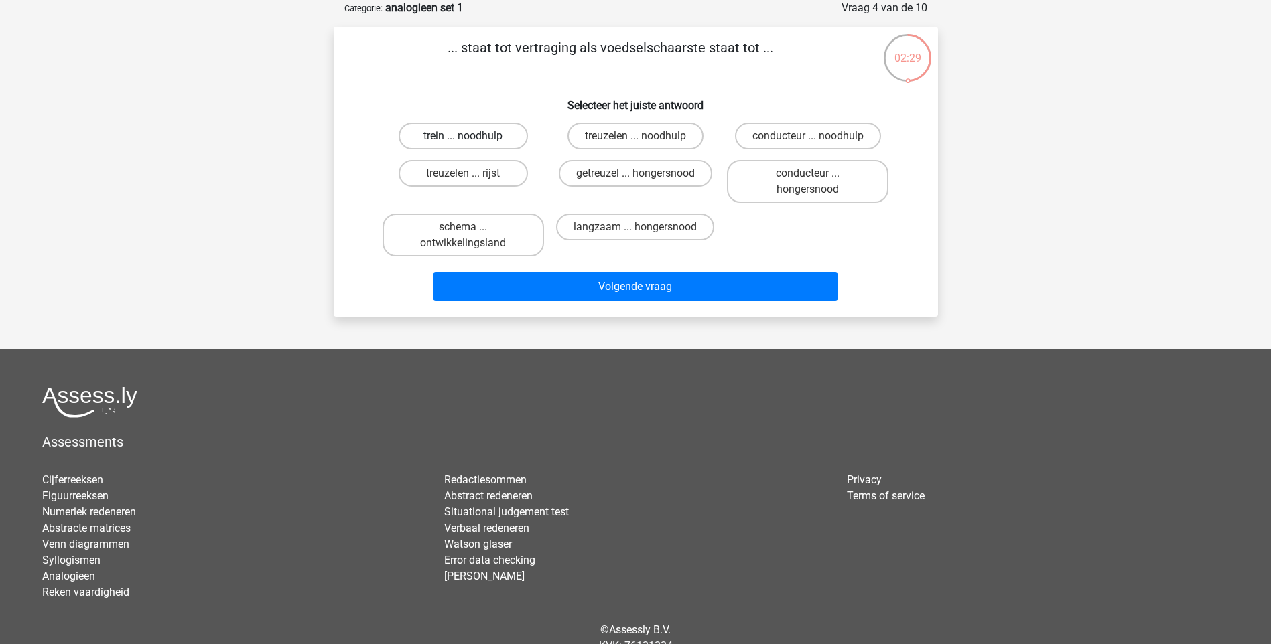
click at [453, 133] on label "trein ... noodhulp" at bounding box center [463, 136] width 129 height 27
click at [463, 136] on input "trein ... noodhulp" at bounding box center [467, 140] width 9 height 9
radio input "true"
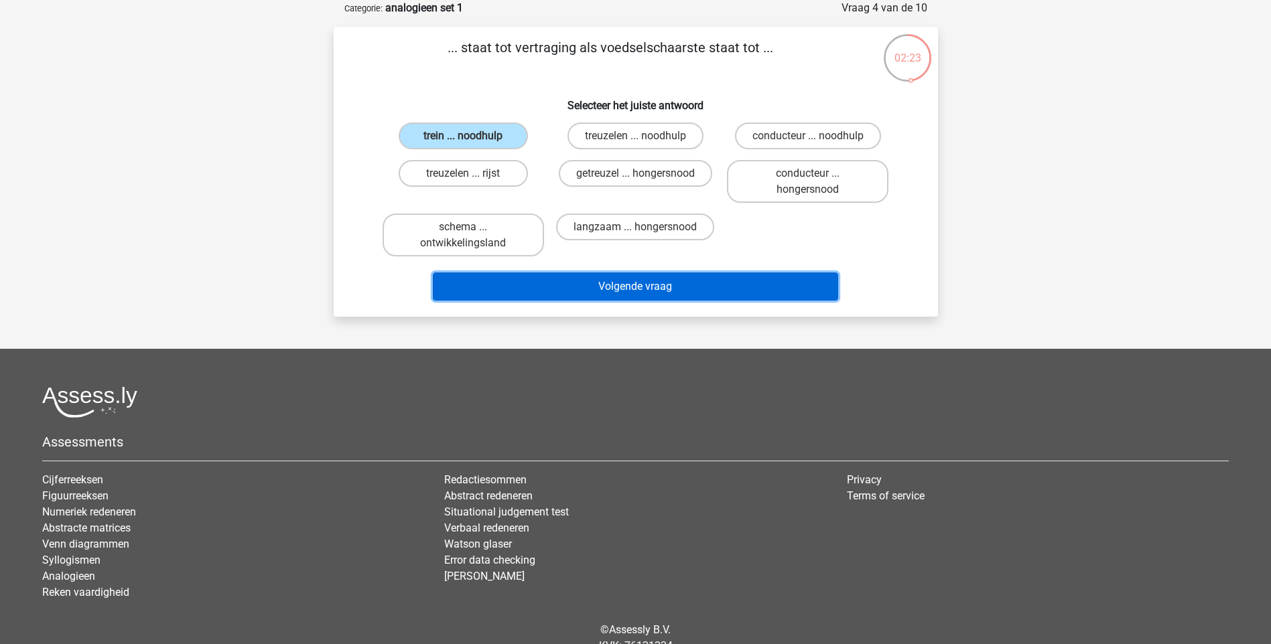
click at [583, 292] on button "Volgende vraag" at bounding box center [635, 287] width 405 height 28
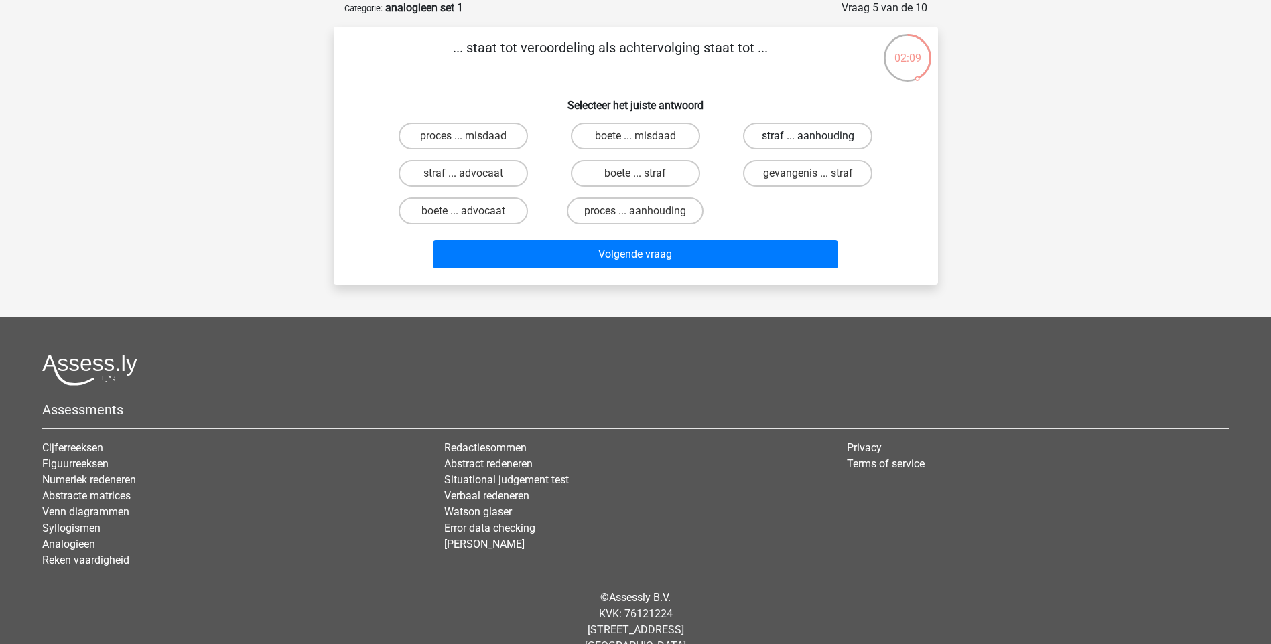
click at [832, 128] on label "straf ... aanhouding" at bounding box center [807, 136] width 129 height 27
click at [817, 136] on input "straf ... aanhouding" at bounding box center [812, 140] width 9 height 9
radio input "true"
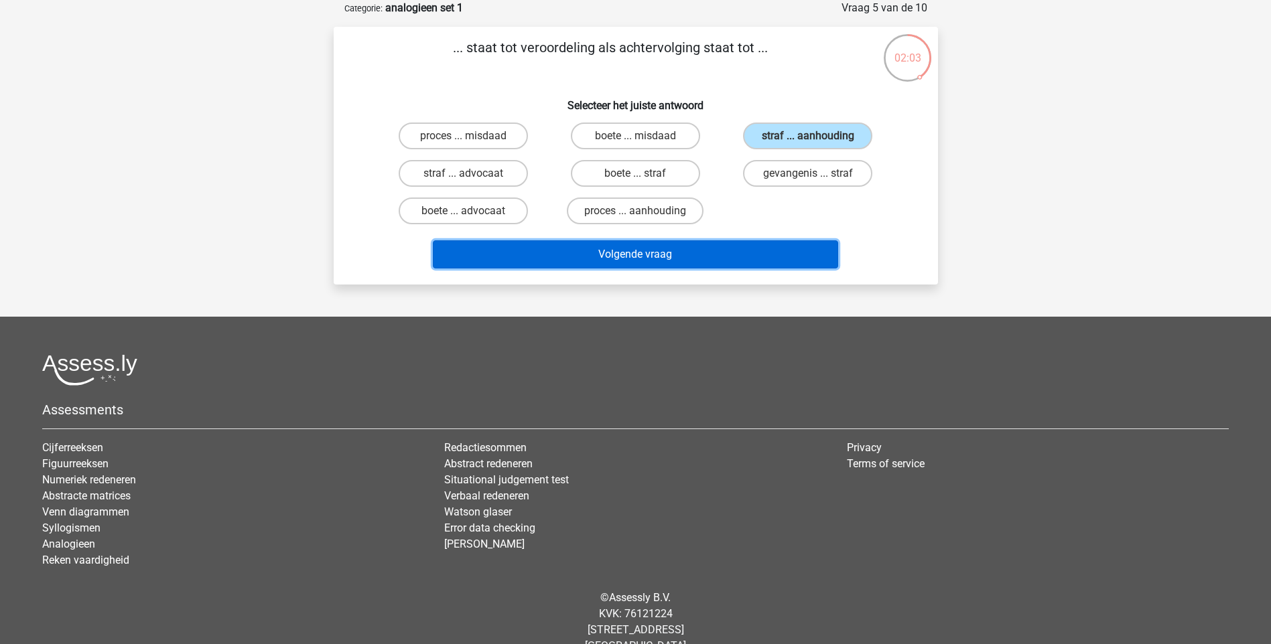
click at [646, 254] on button "Volgende vraag" at bounding box center [635, 254] width 405 height 28
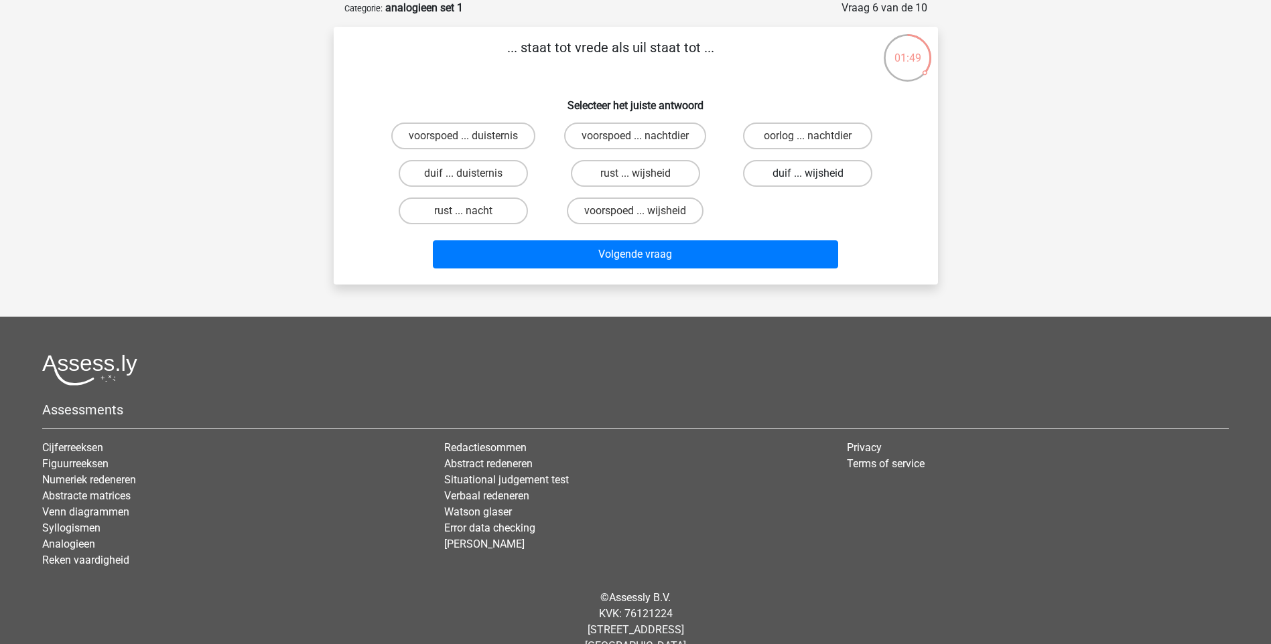
click at [817, 173] on label "duif ... wijsheid" at bounding box center [807, 173] width 129 height 27
click at [817, 173] on input "duif ... wijsheid" at bounding box center [812, 177] width 9 height 9
radio input "true"
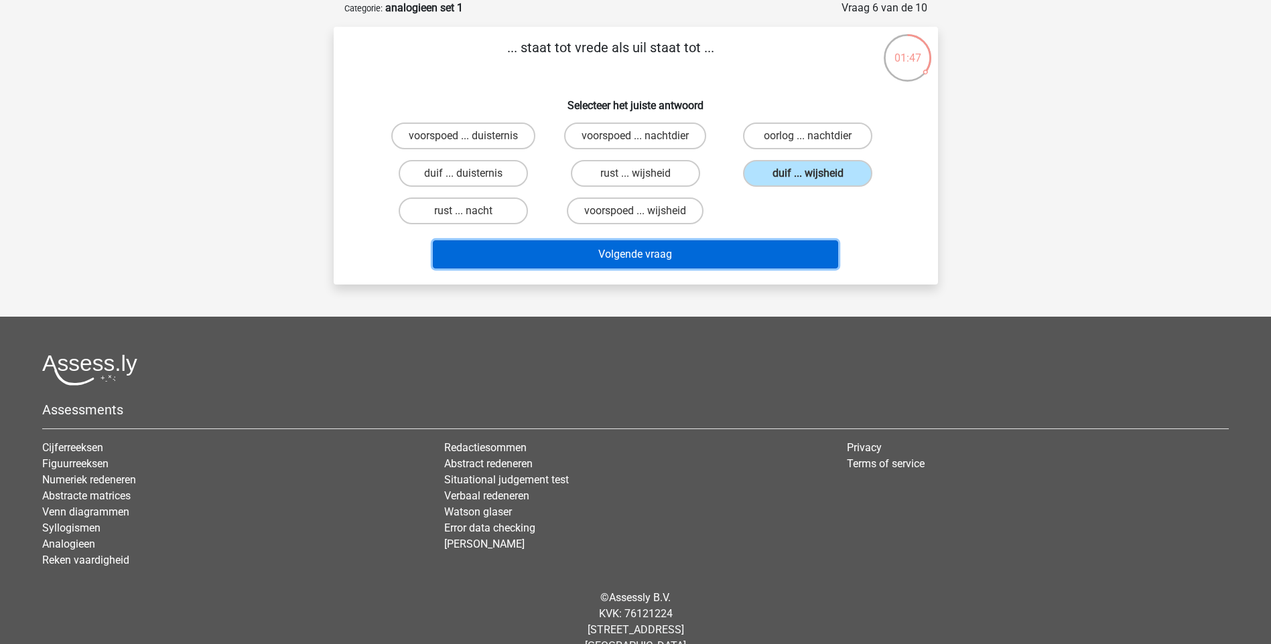
click at [667, 256] on button "Volgende vraag" at bounding box center [635, 254] width 405 height 28
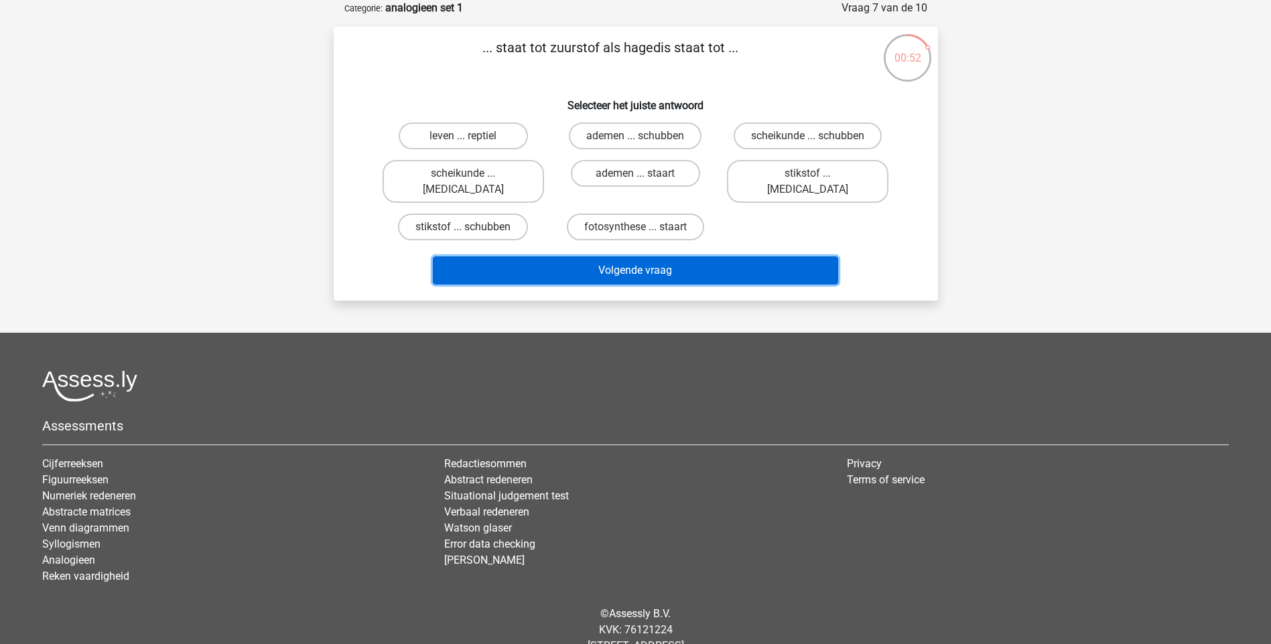
click at [653, 260] on button "Volgende vraag" at bounding box center [635, 271] width 405 height 28
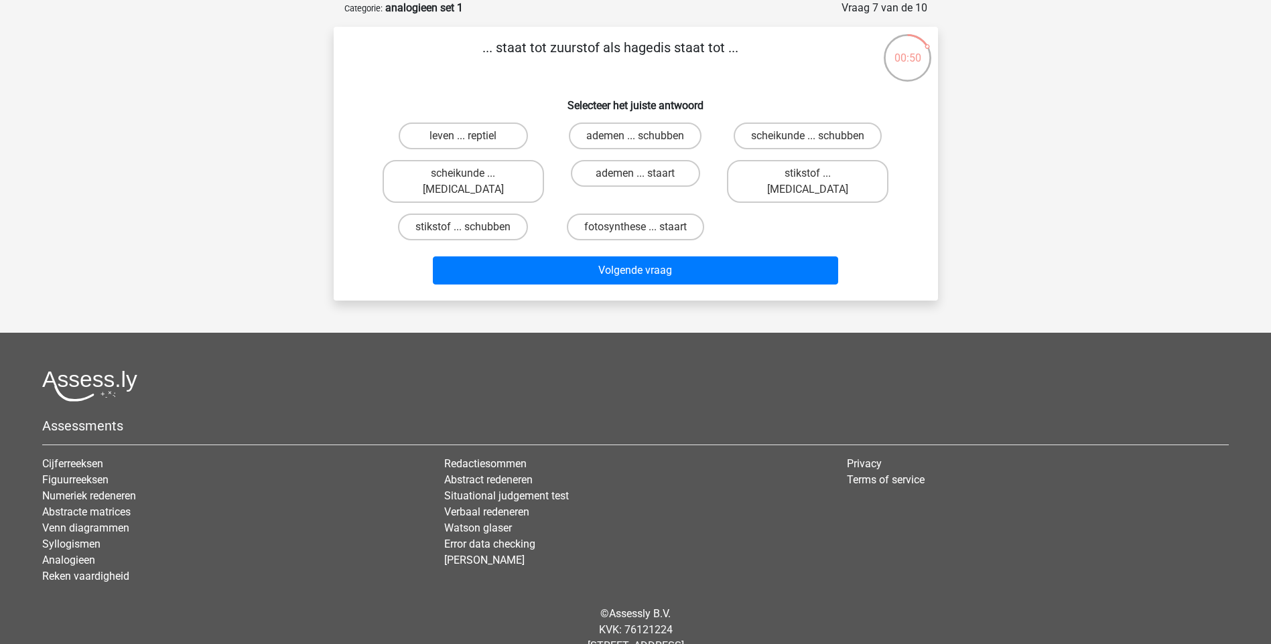
click at [464, 141] on input "leven ... reptiel" at bounding box center [467, 140] width 9 height 9
radio input "true"
click at [653, 270] on div "Volgende vraag" at bounding box center [635, 273] width 517 height 33
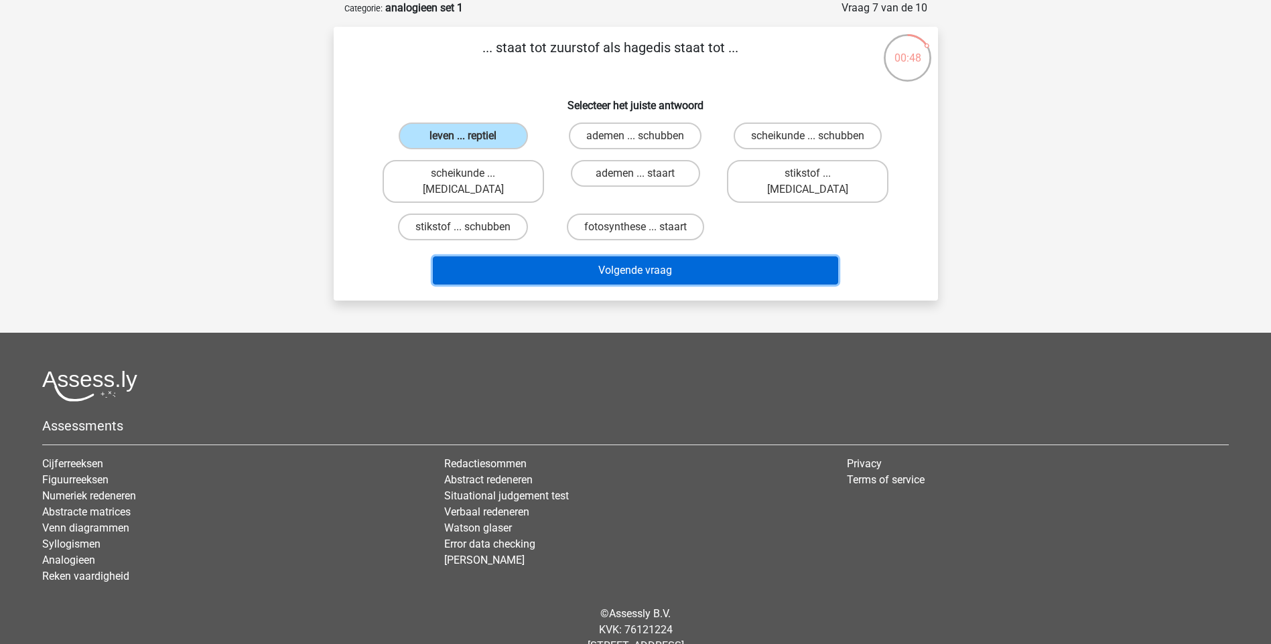
click at [655, 257] on button "Volgende vraag" at bounding box center [635, 271] width 405 height 28
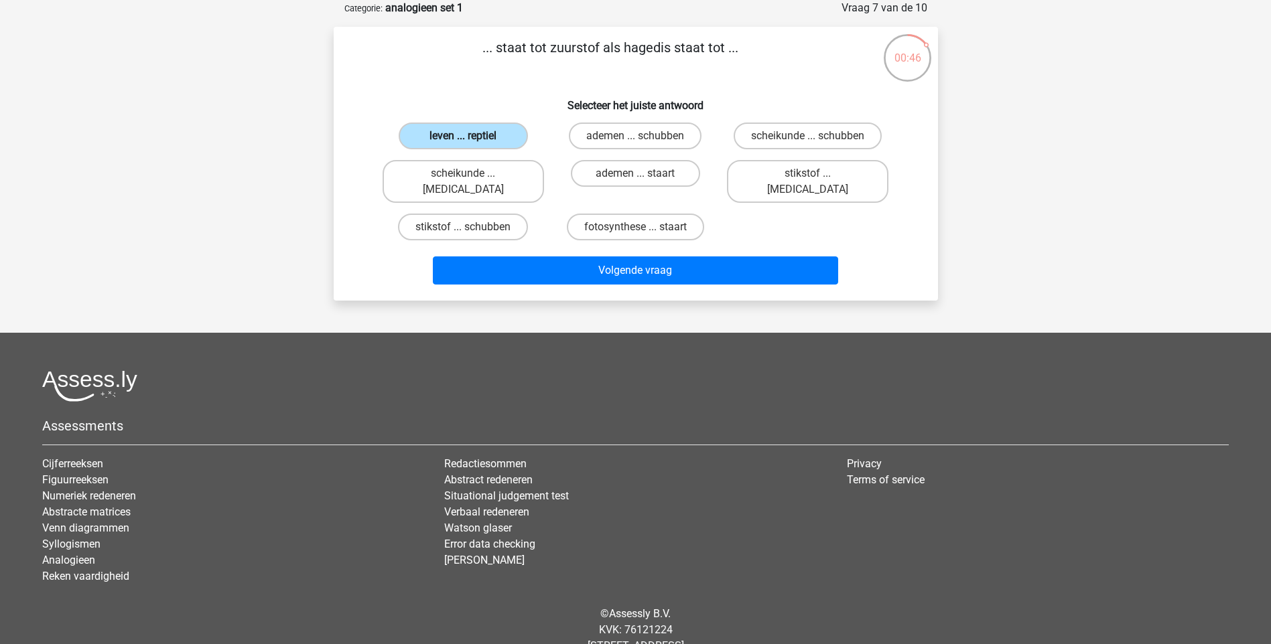
click at [460, 137] on label "leven ... reptiel" at bounding box center [463, 136] width 129 height 27
click at [463, 137] on input "leven ... reptiel" at bounding box center [467, 140] width 9 height 9
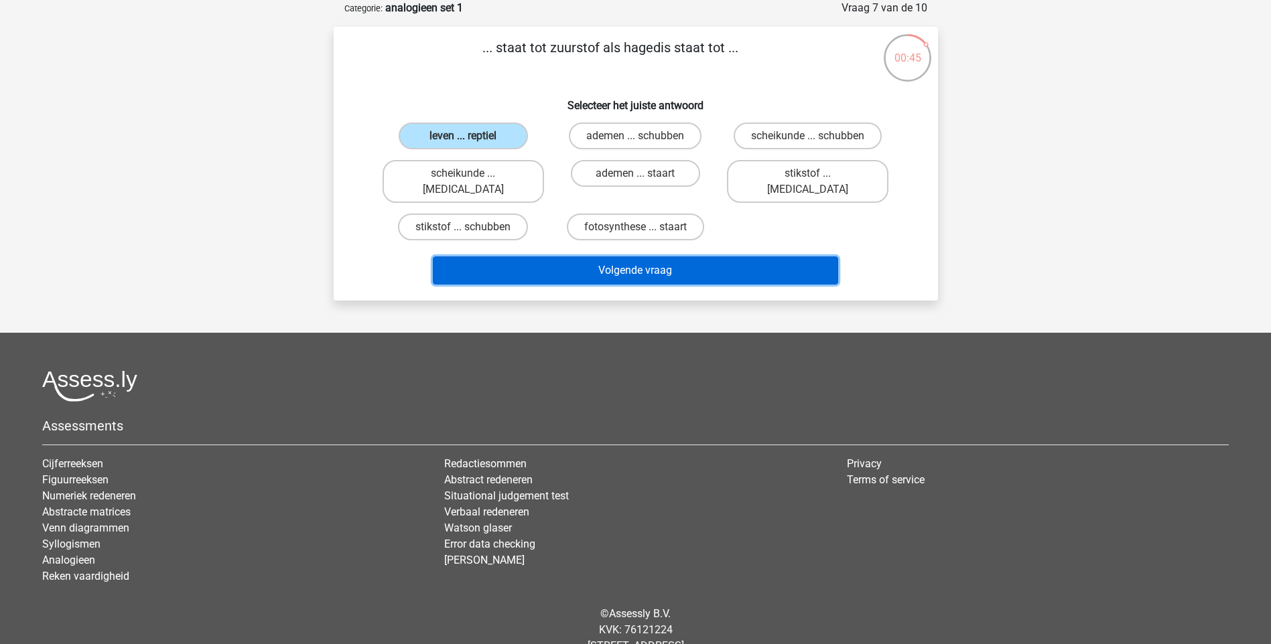
click at [642, 257] on button "Volgende vraag" at bounding box center [635, 271] width 405 height 28
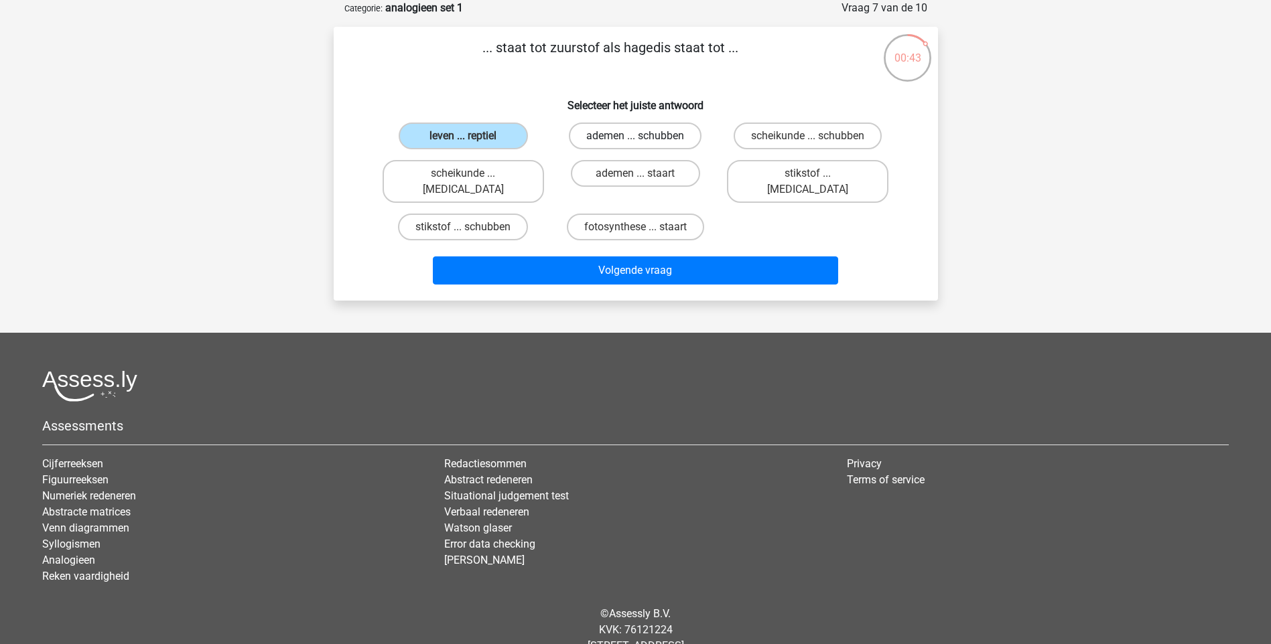
click at [623, 144] on label "ademen ... schubben" at bounding box center [635, 136] width 133 height 27
click at [635, 144] on input "ademen ... schubben" at bounding box center [639, 140] width 9 height 9
radio input "true"
click at [458, 131] on label "leven ... reptiel" at bounding box center [463, 136] width 129 height 27
click at [463, 136] on input "leven ... reptiel" at bounding box center [467, 140] width 9 height 9
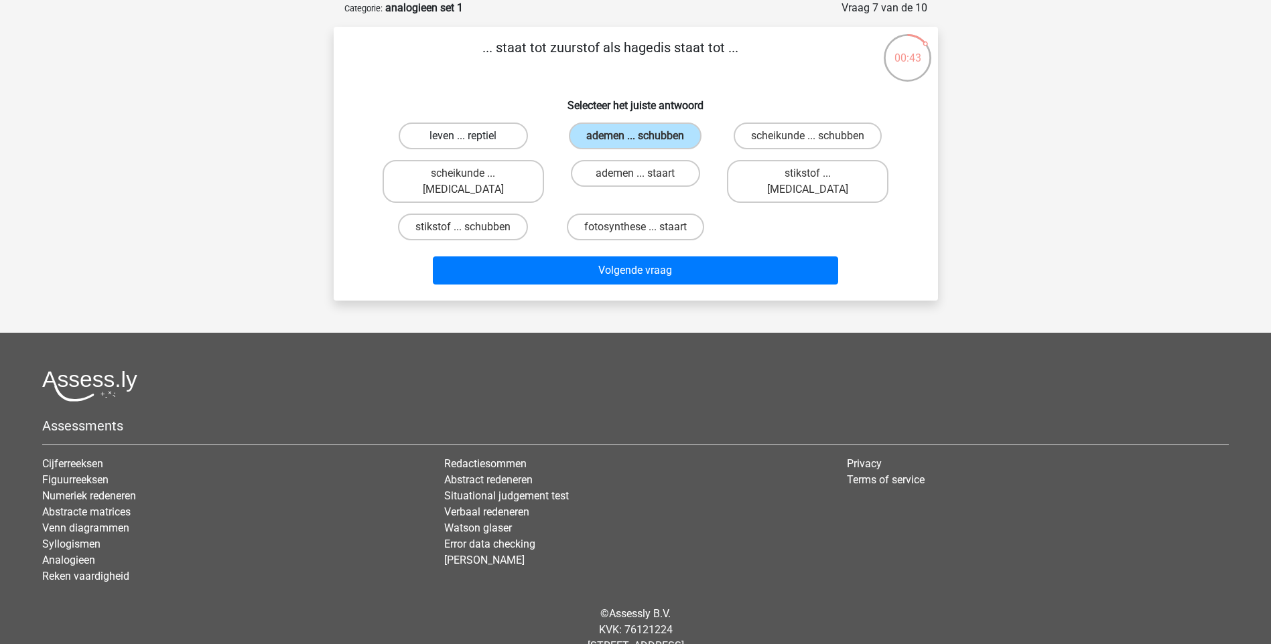
radio input "true"
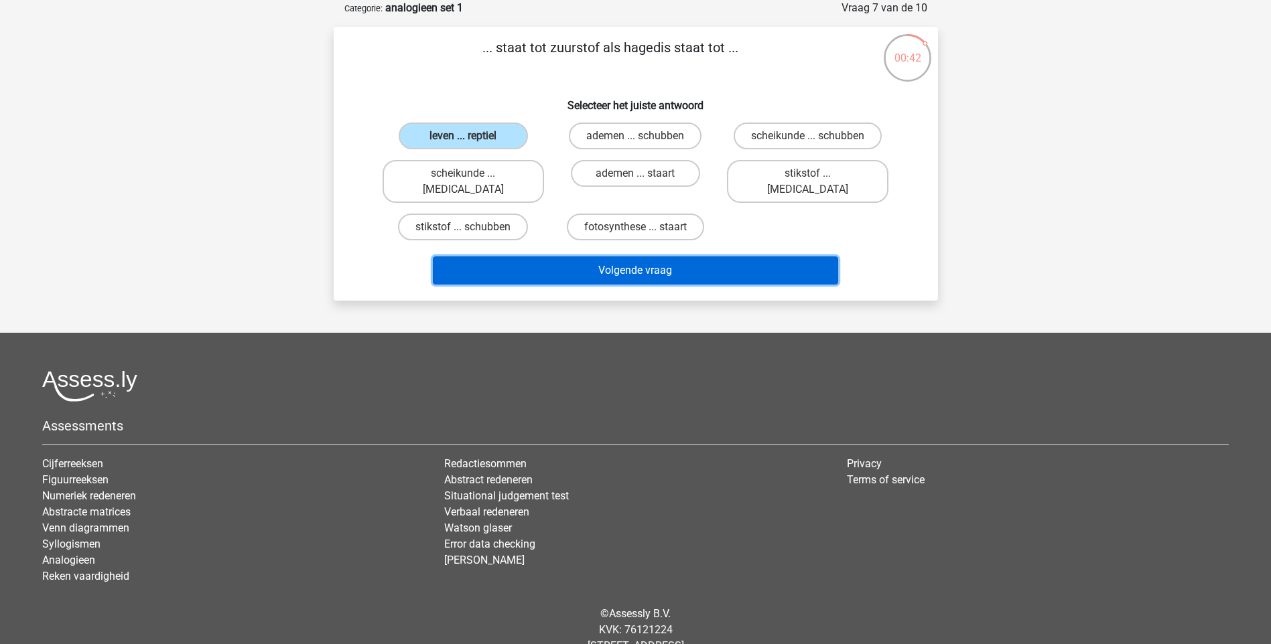
click at [675, 257] on button "Volgende vraag" at bounding box center [635, 271] width 405 height 28
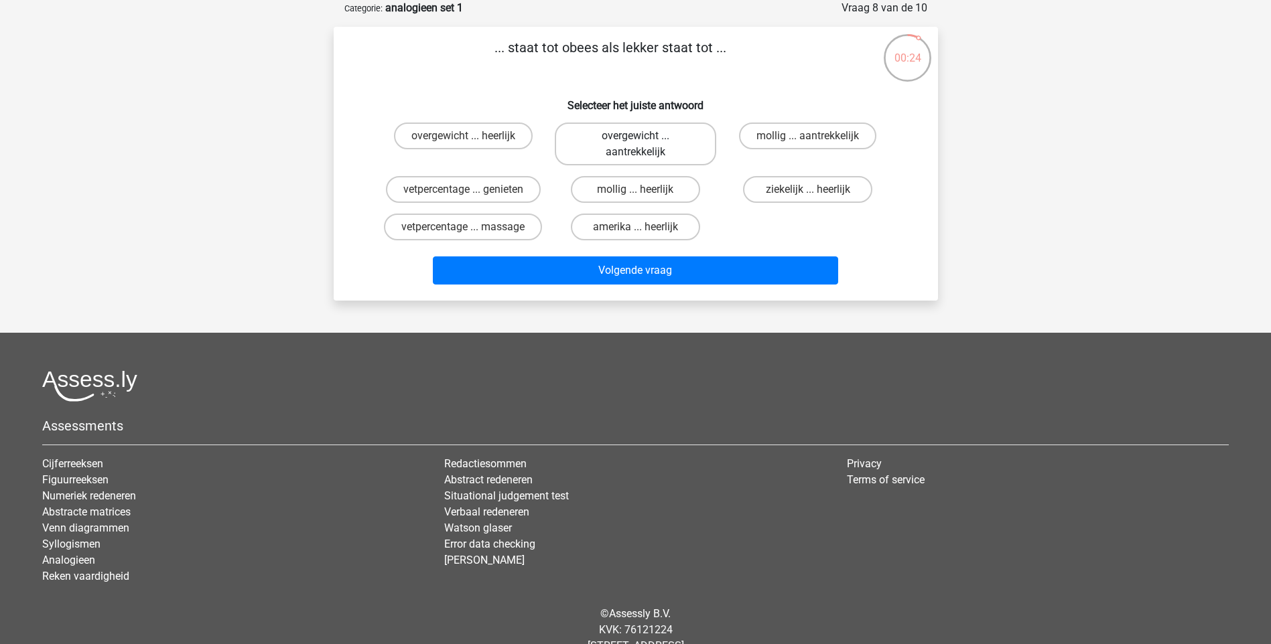
click at [642, 147] on label "overgewicht ... aantrekkelijk" at bounding box center [635, 144] width 161 height 43
click at [642, 145] on input "overgewicht ... aantrekkelijk" at bounding box center [639, 140] width 9 height 9
radio input "true"
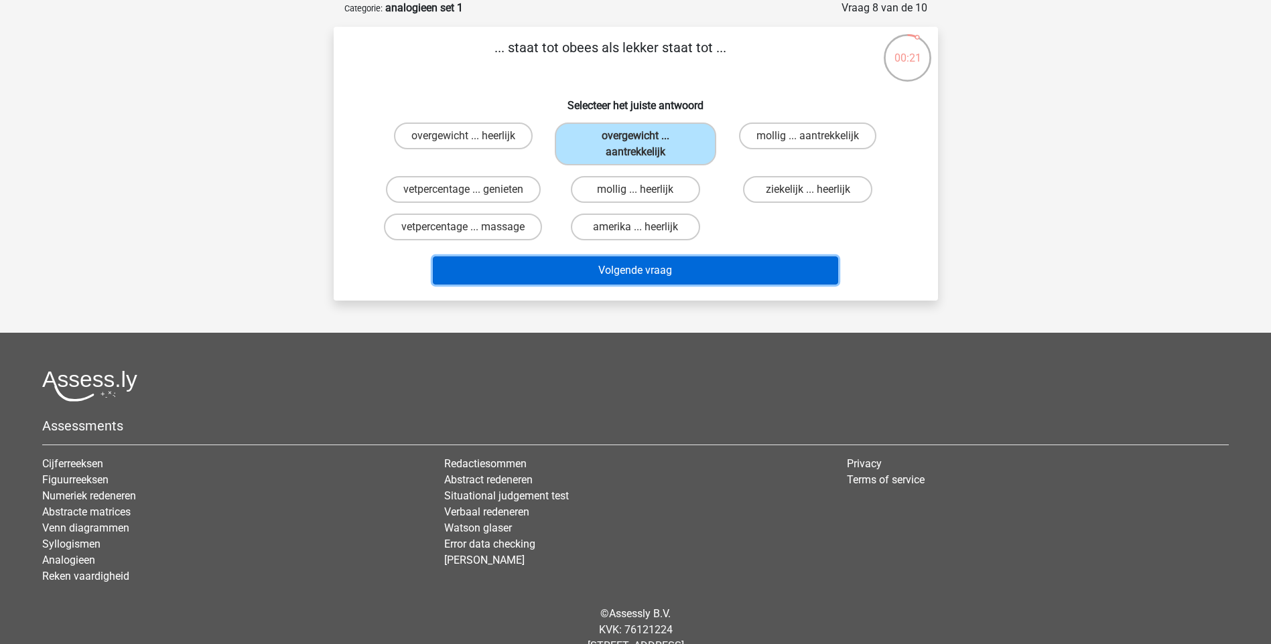
click at [606, 277] on button "Volgende vraag" at bounding box center [635, 271] width 405 height 28
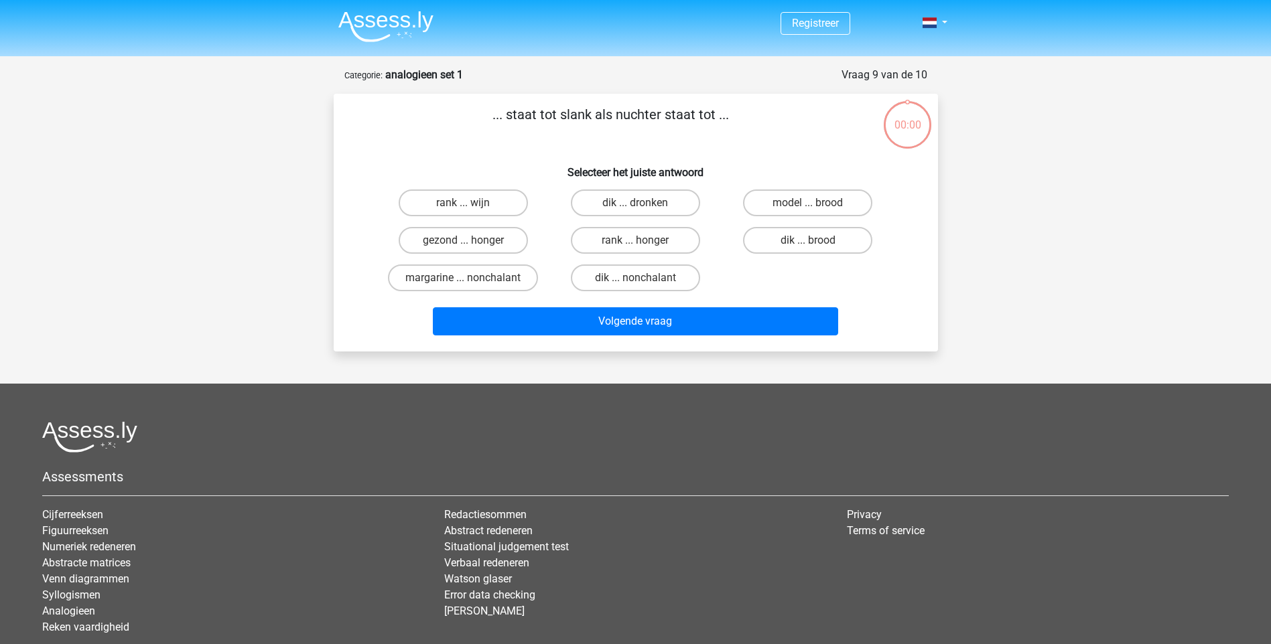
scroll to position [67, 0]
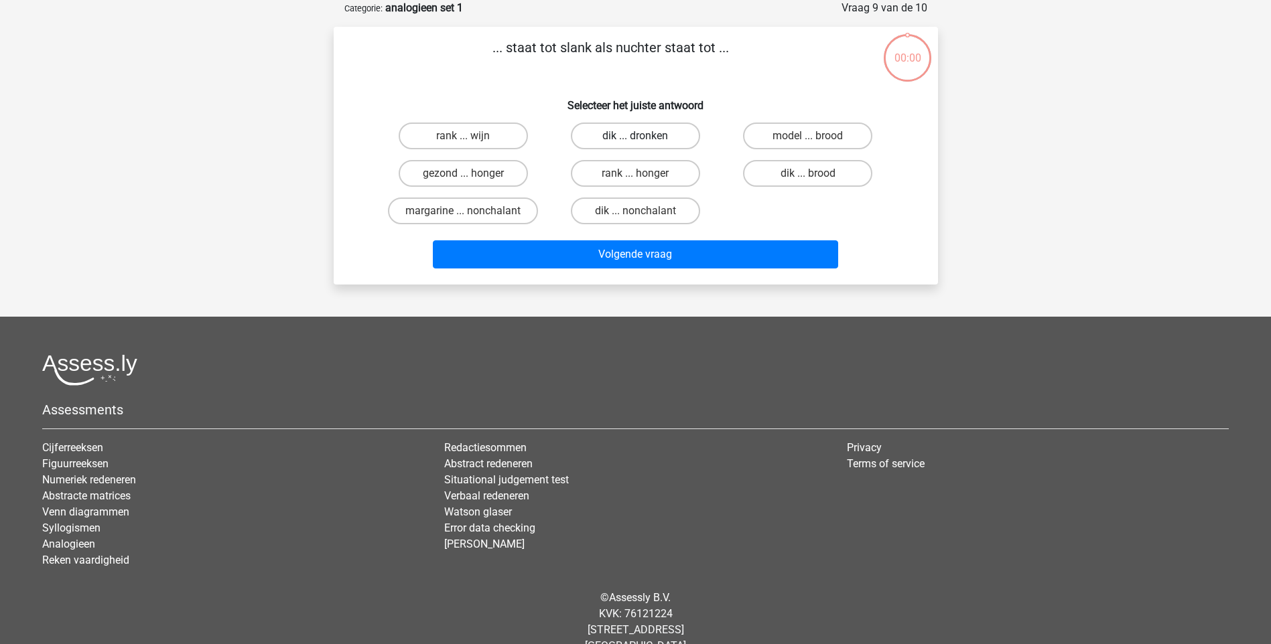
click at [677, 137] on label "dik ... dronken" at bounding box center [635, 136] width 129 height 27
click at [644, 137] on input "dik ... dronken" at bounding box center [639, 140] width 9 height 9
radio input "true"
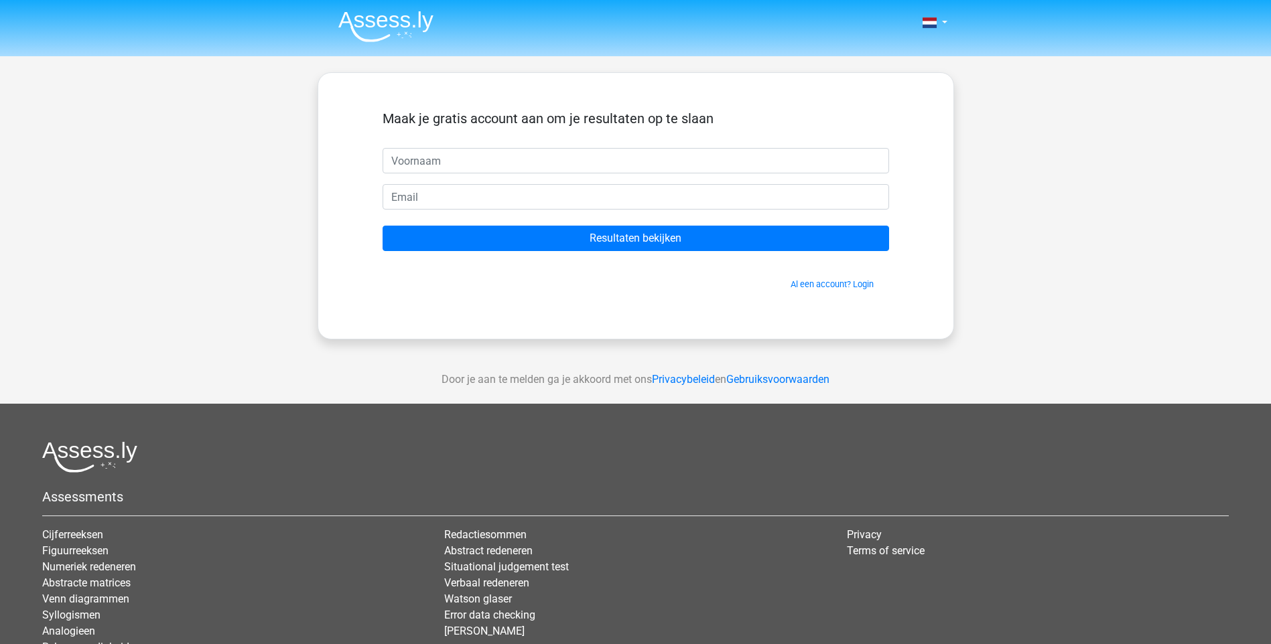
click at [1001, 88] on div "Nederlands English" at bounding box center [635, 379] width 1271 height 758
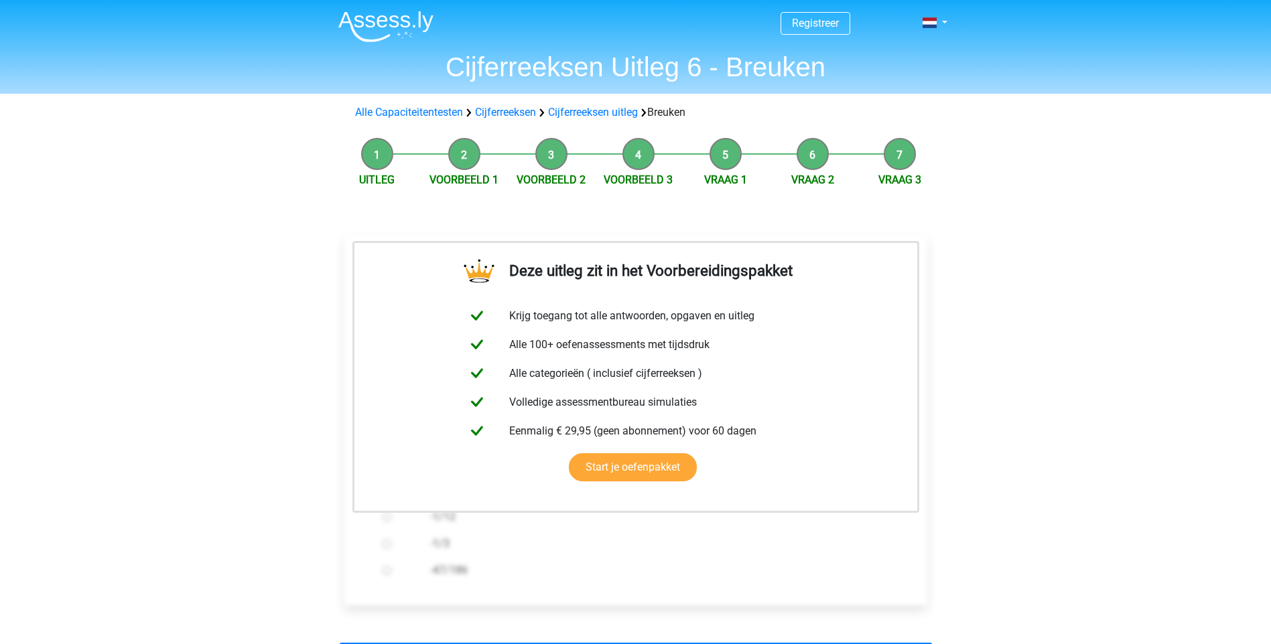
scroll to position [201, 0]
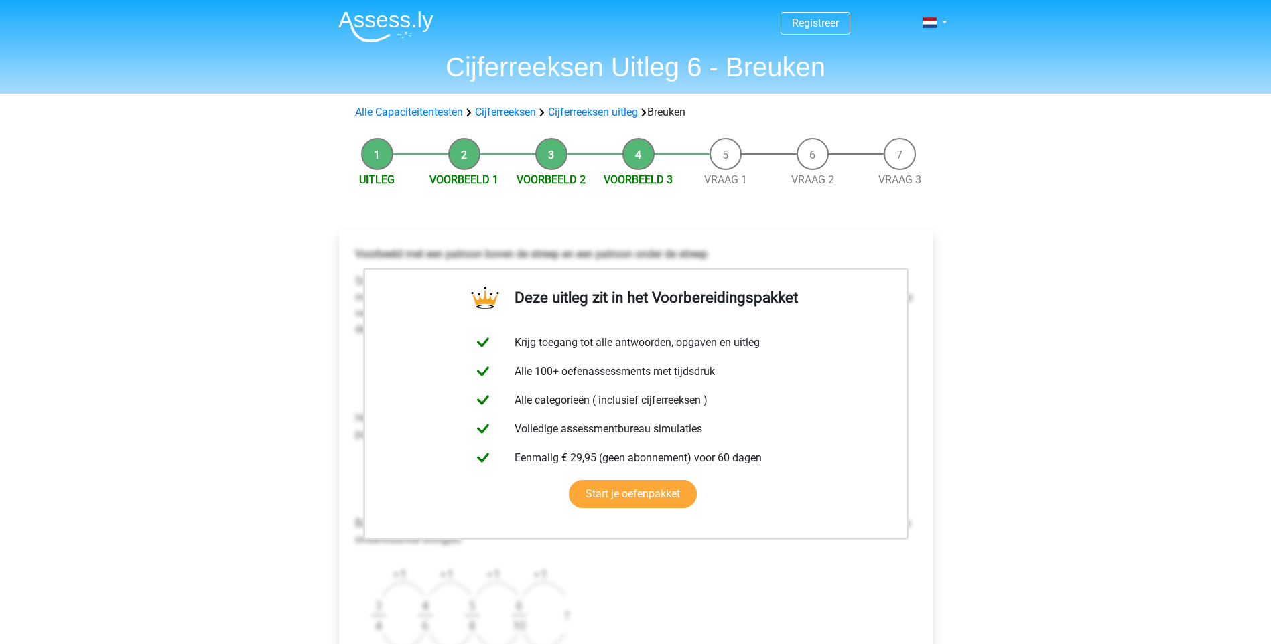
scroll to position [201, 0]
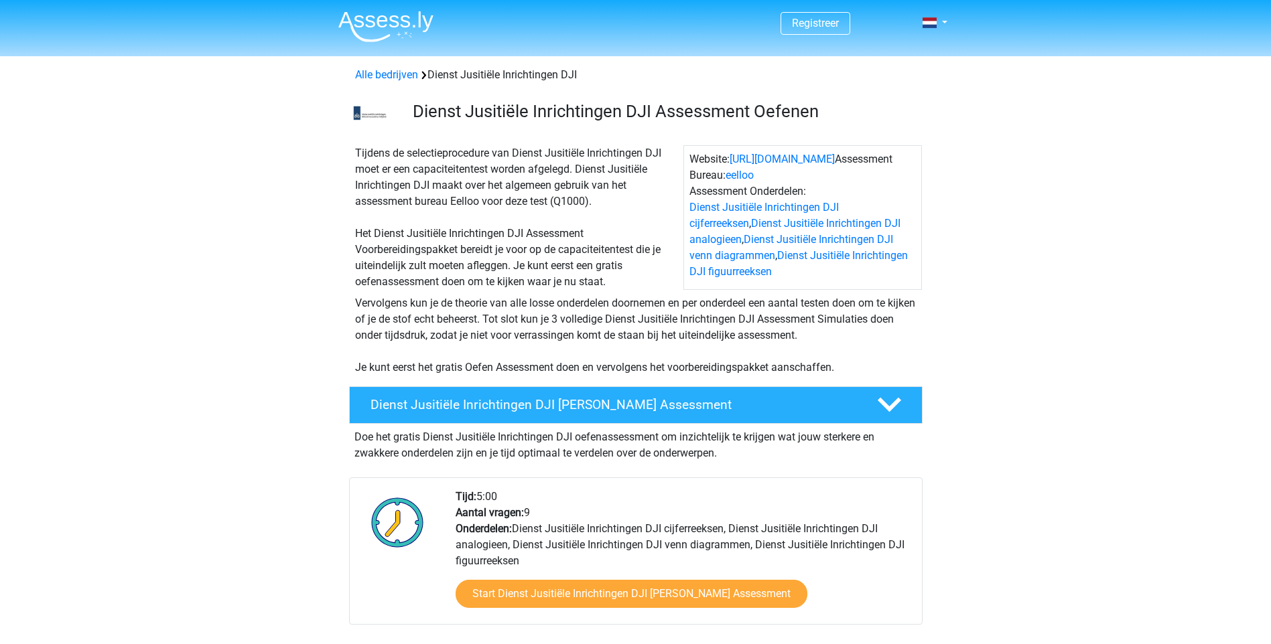
scroll to position [871, 0]
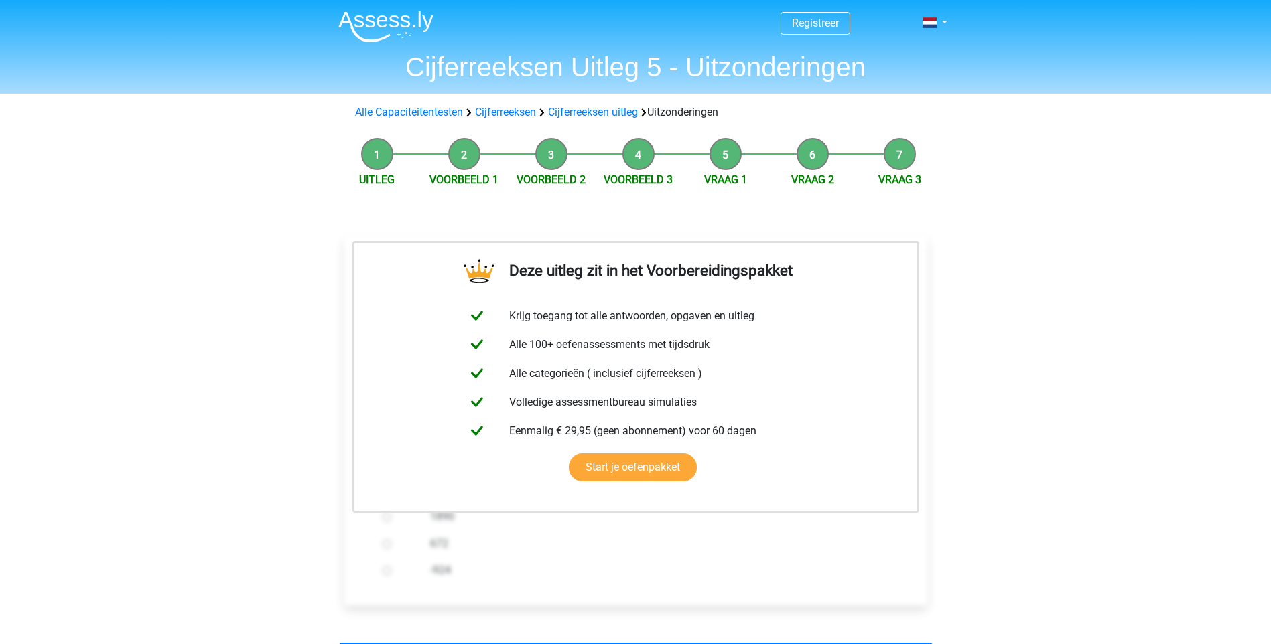
scroll to position [134, 0]
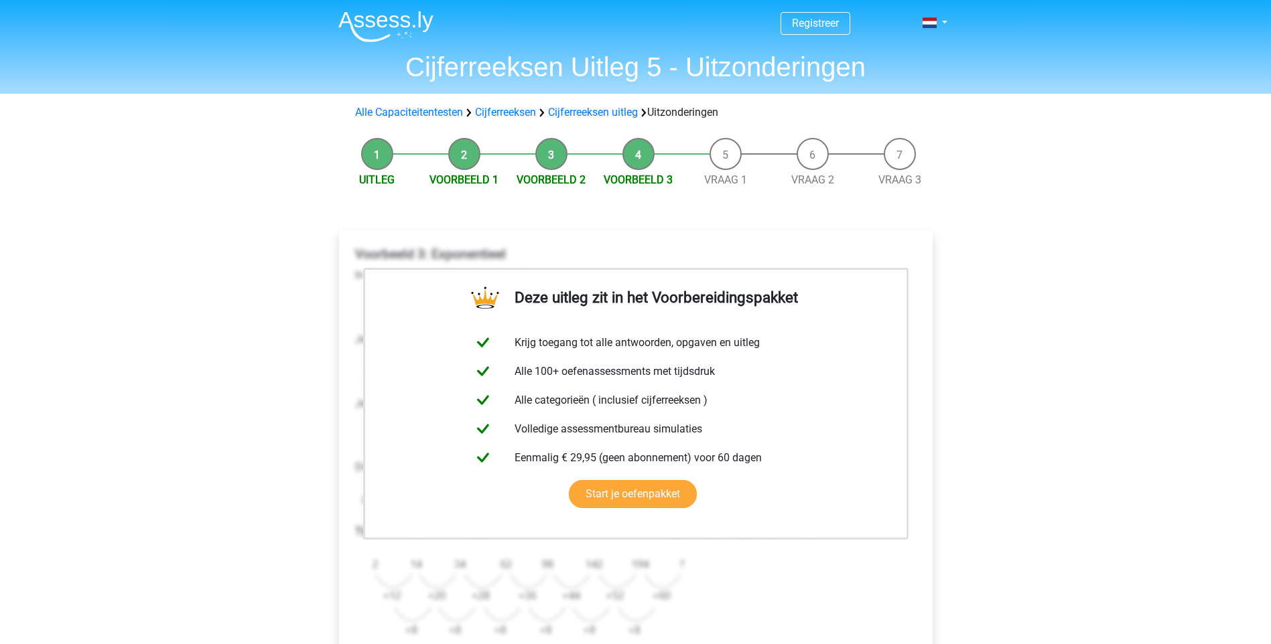
scroll to position [201, 0]
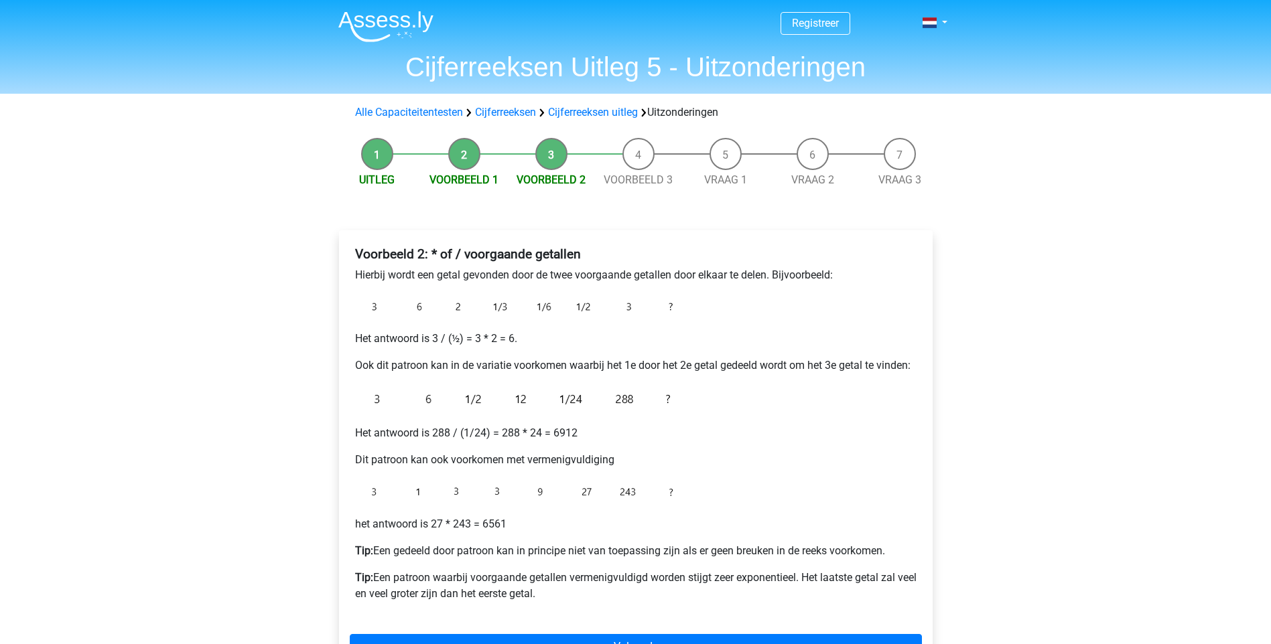
scroll to position [335, 0]
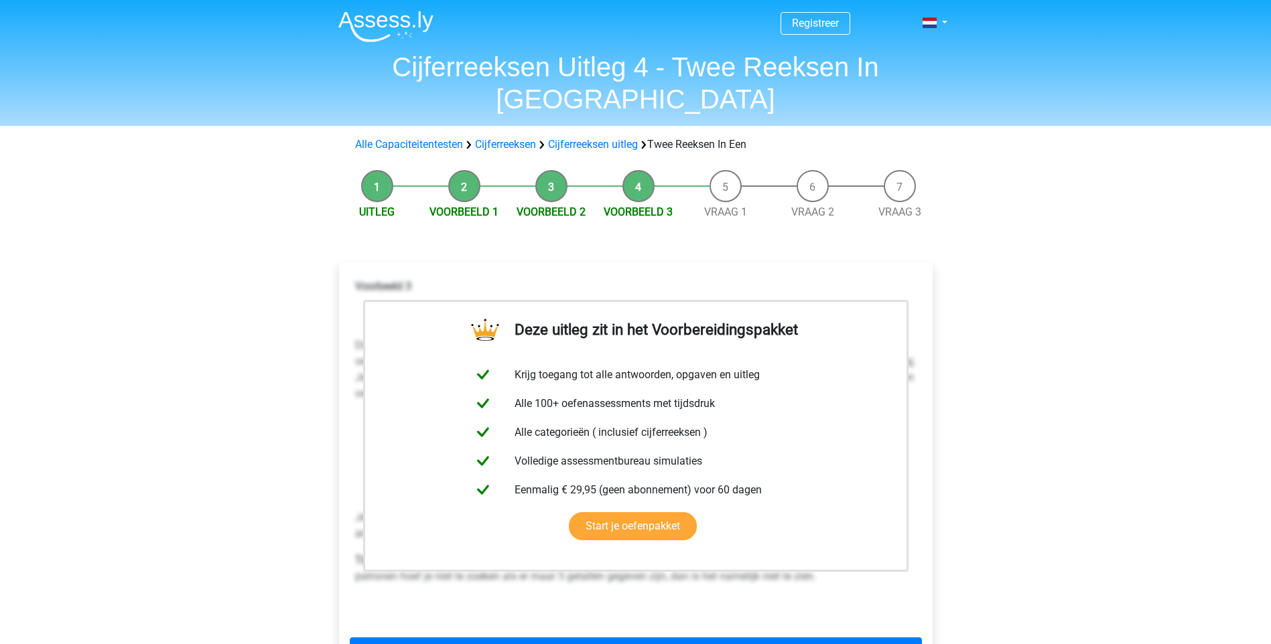
scroll to position [67, 0]
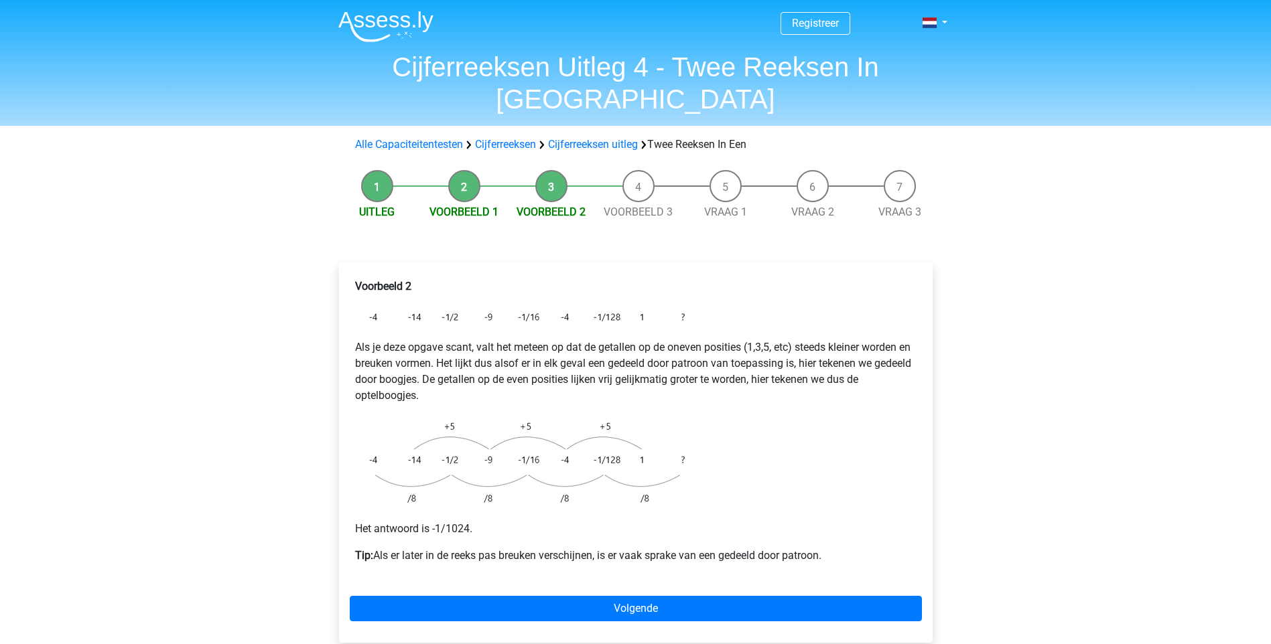
scroll to position [67, 0]
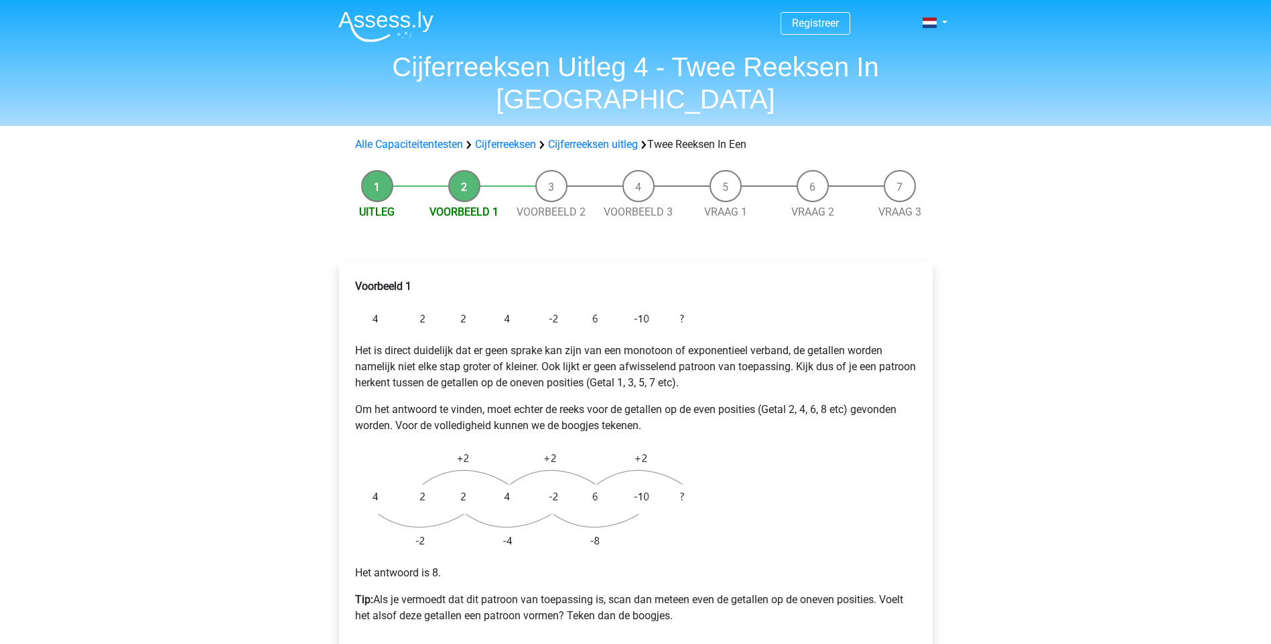
scroll to position [268, 0]
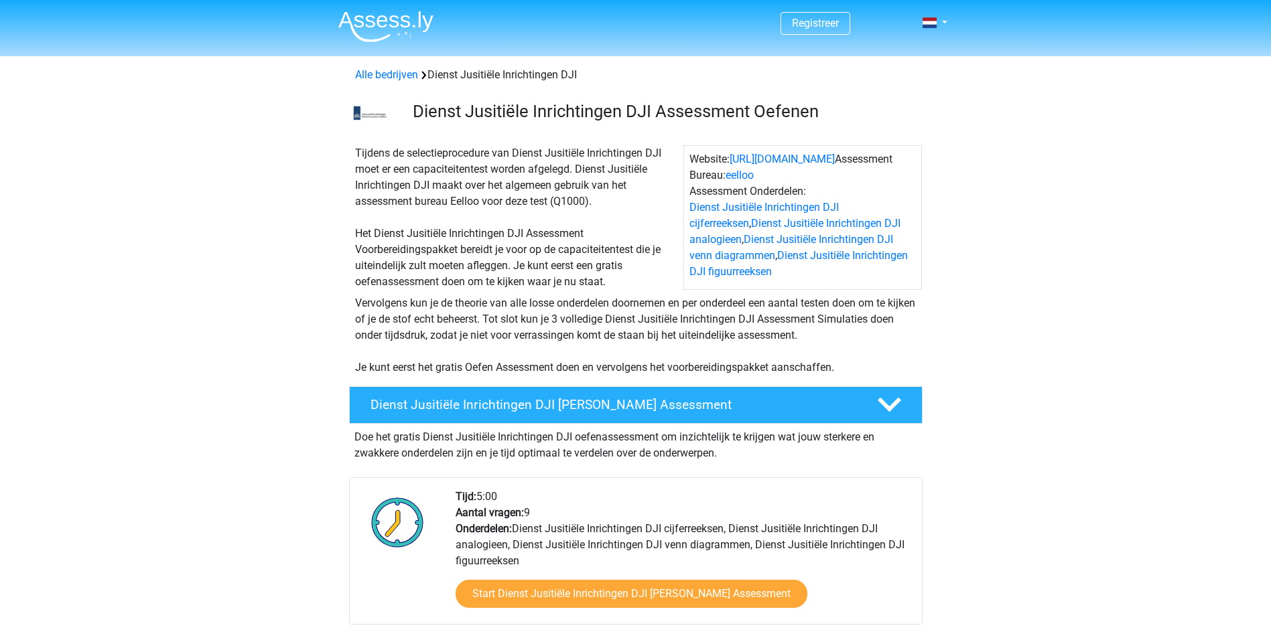
scroll to position [938, 0]
